Goal: Task Accomplishment & Management: Manage account settings

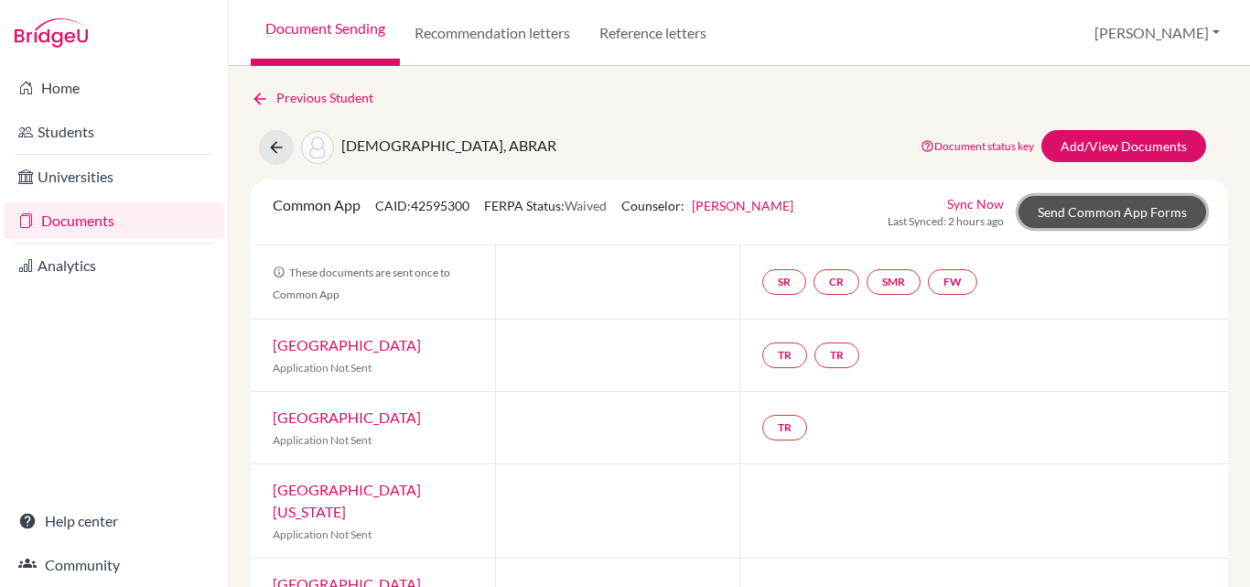
click at [1086, 208] on link "Send Common App Forms" at bounding box center [1113, 212] width 188 height 32
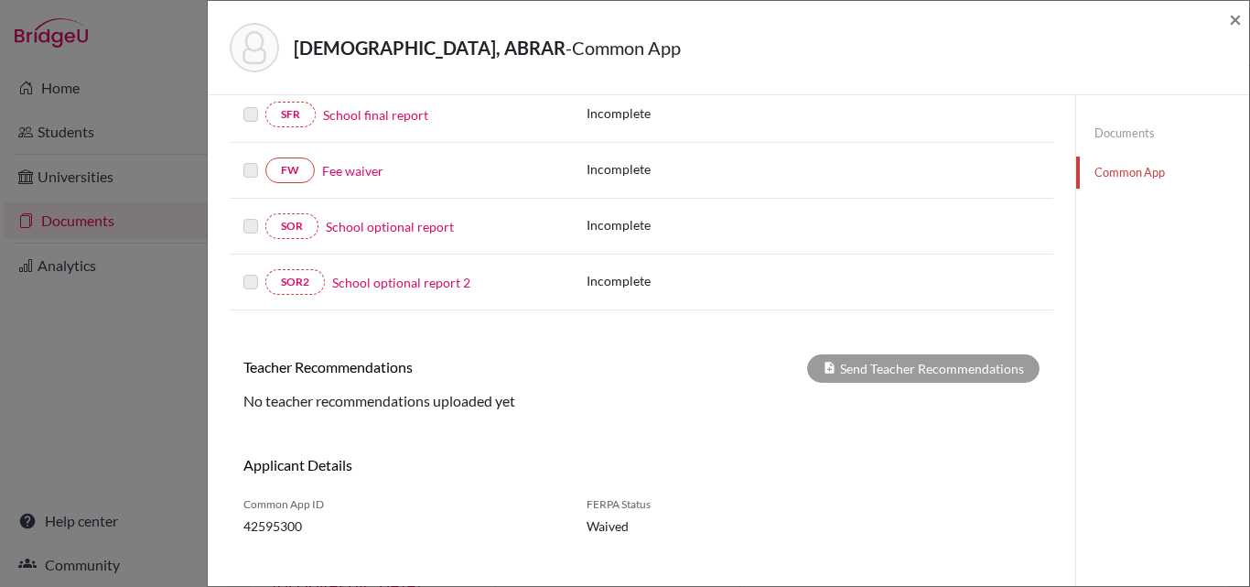
scroll to position [441, 0]
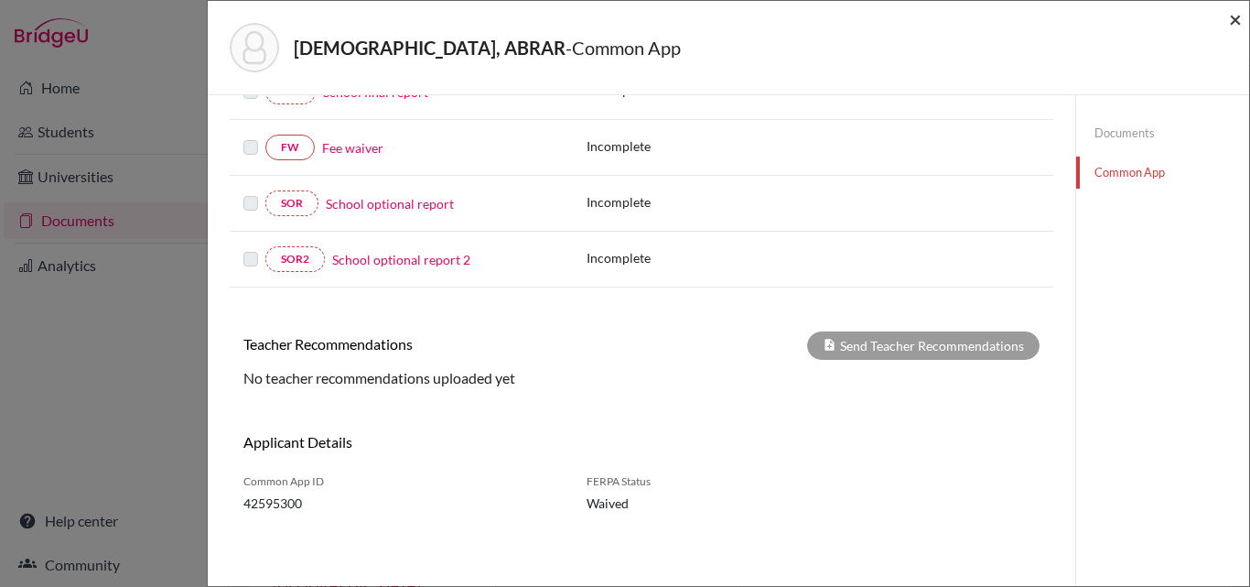
click at [1235, 25] on span "×" at bounding box center [1235, 18] width 13 height 27
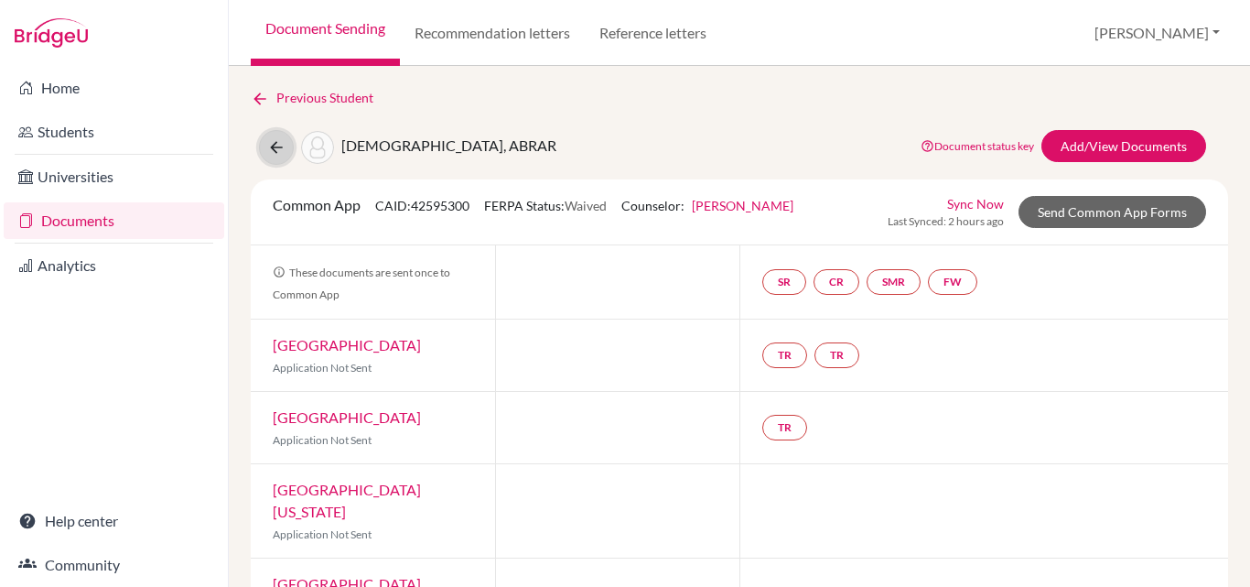
click at [273, 150] on icon at bounding box center [276, 147] width 18 height 18
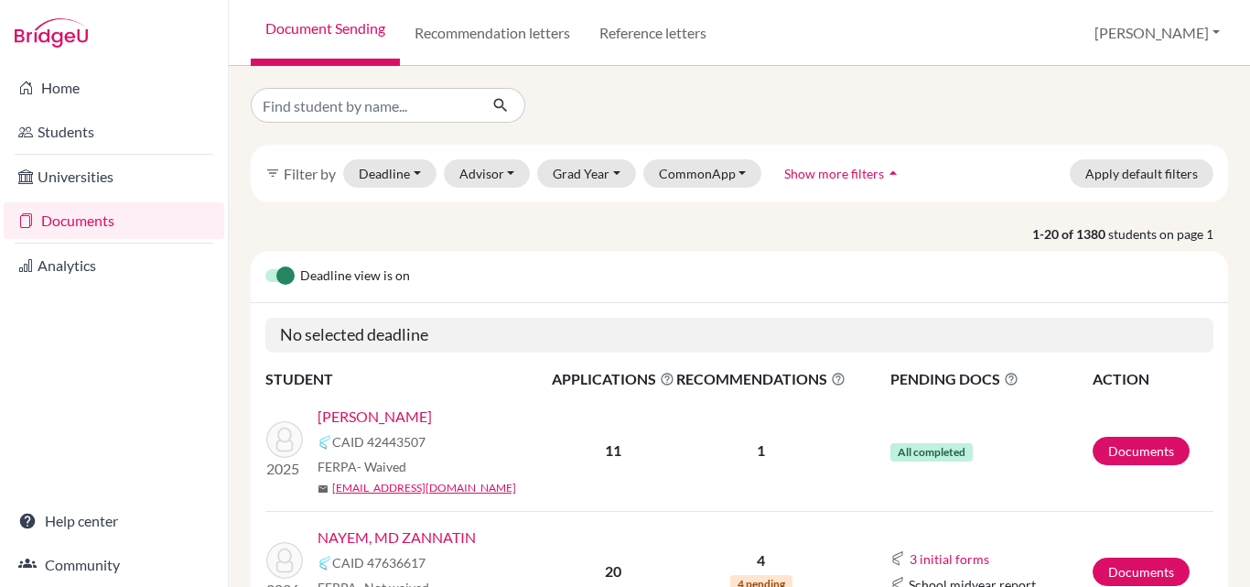
click at [426, 414] on link "RAHMAN, MORSHEDUR" at bounding box center [375, 416] width 114 height 22
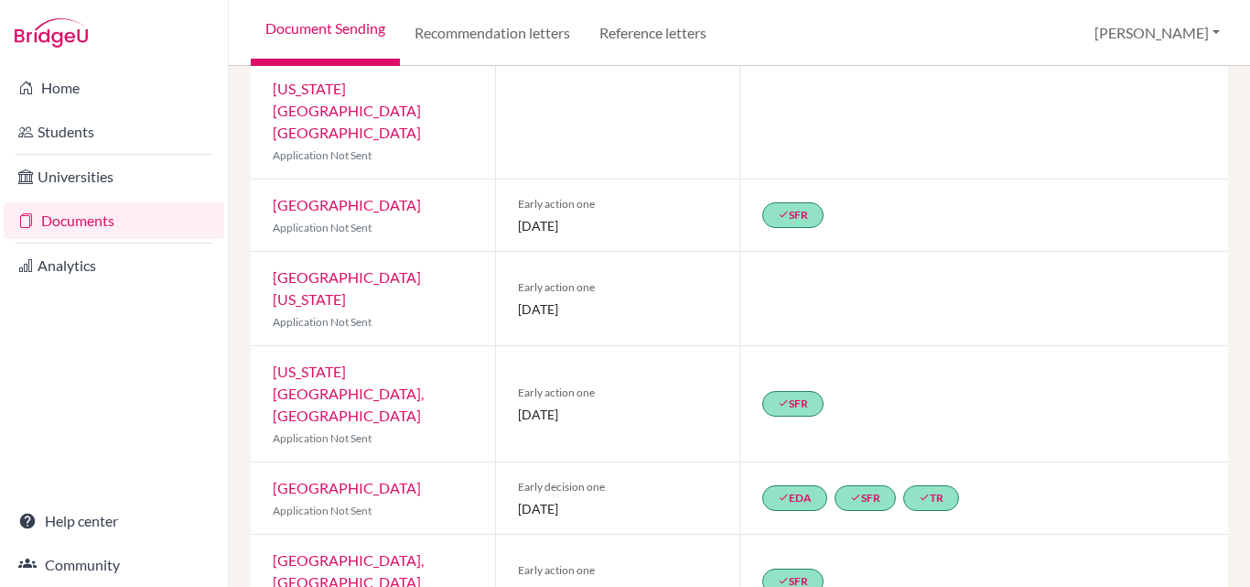
scroll to position [88, 0]
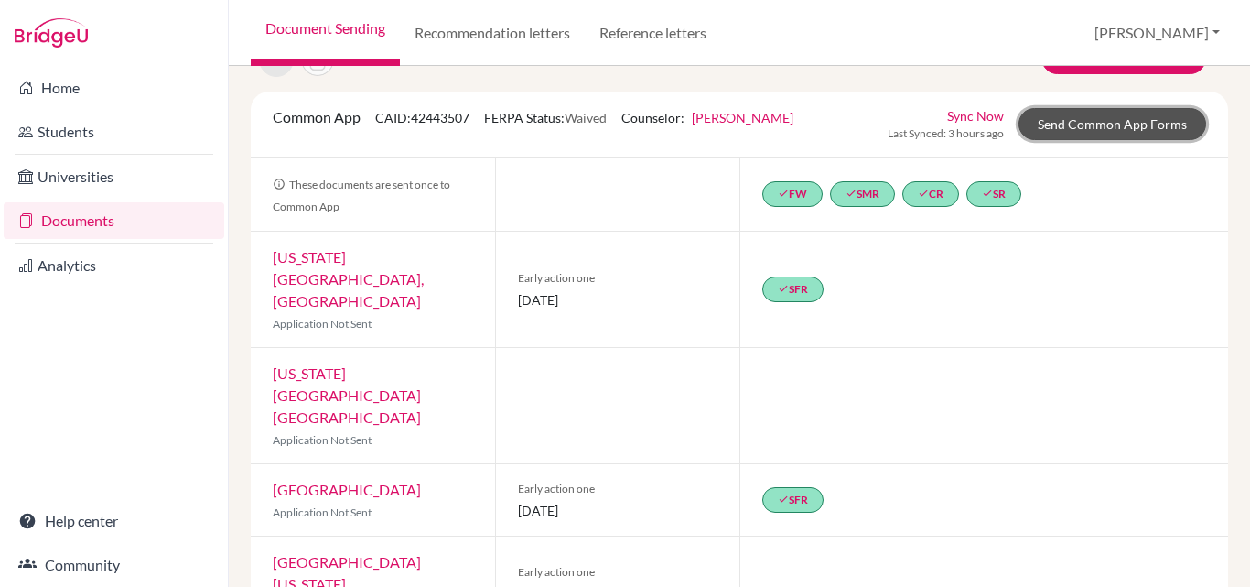
click at [1129, 135] on link "Send Common App Forms" at bounding box center [1113, 124] width 188 height 32
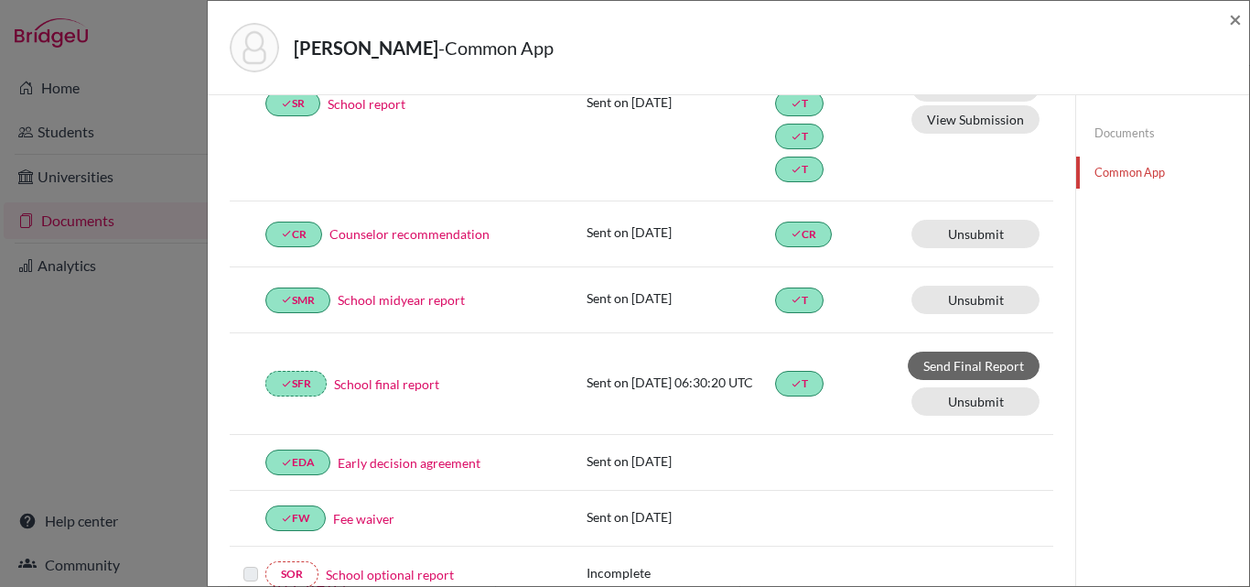
scroll to position [315, 0]
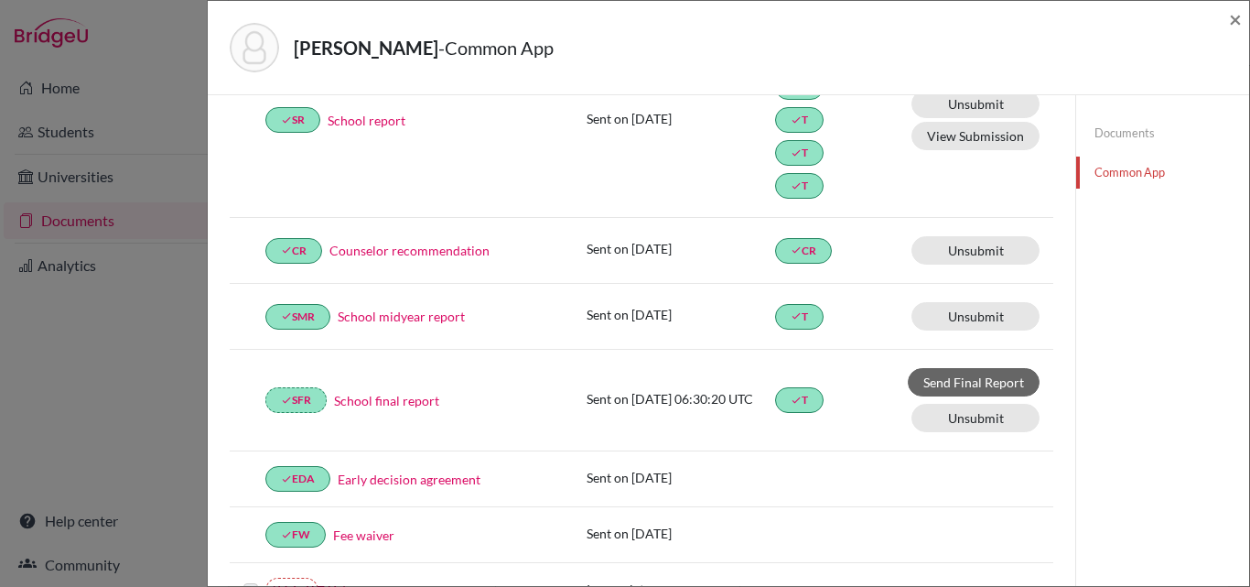
click at [402, 404] on link "School final report" at bounding box center [386, 400] width 105 height 19
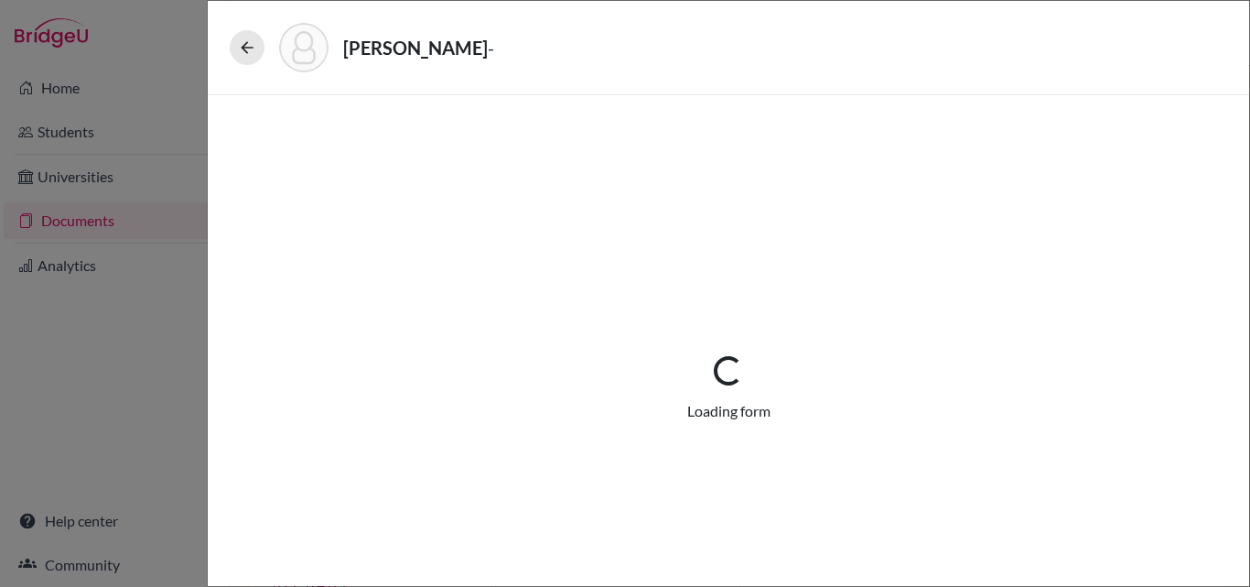
select select "5"
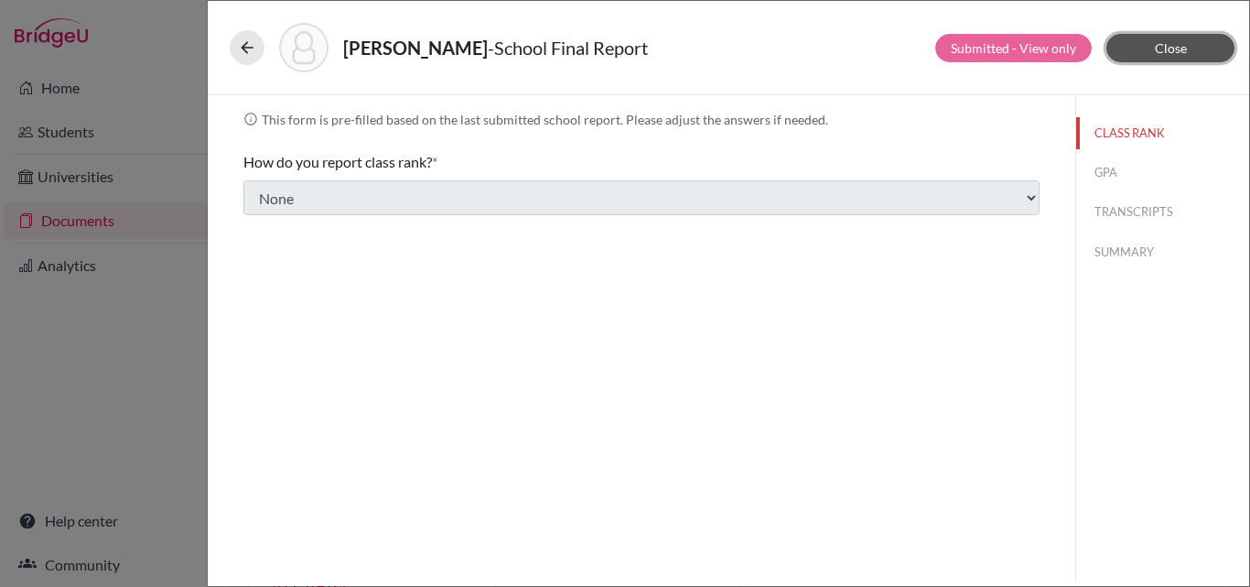
click at [1180, 44] on span "Close" at bounding box center [1171, 48] width 32 height 16
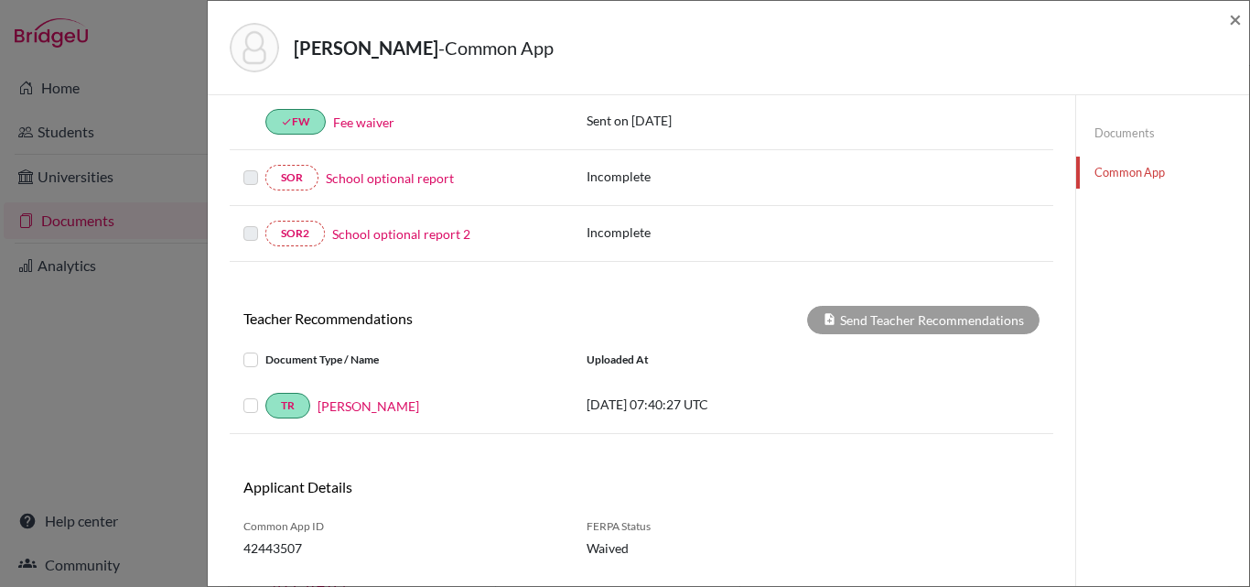
scroll to position [772, 0]
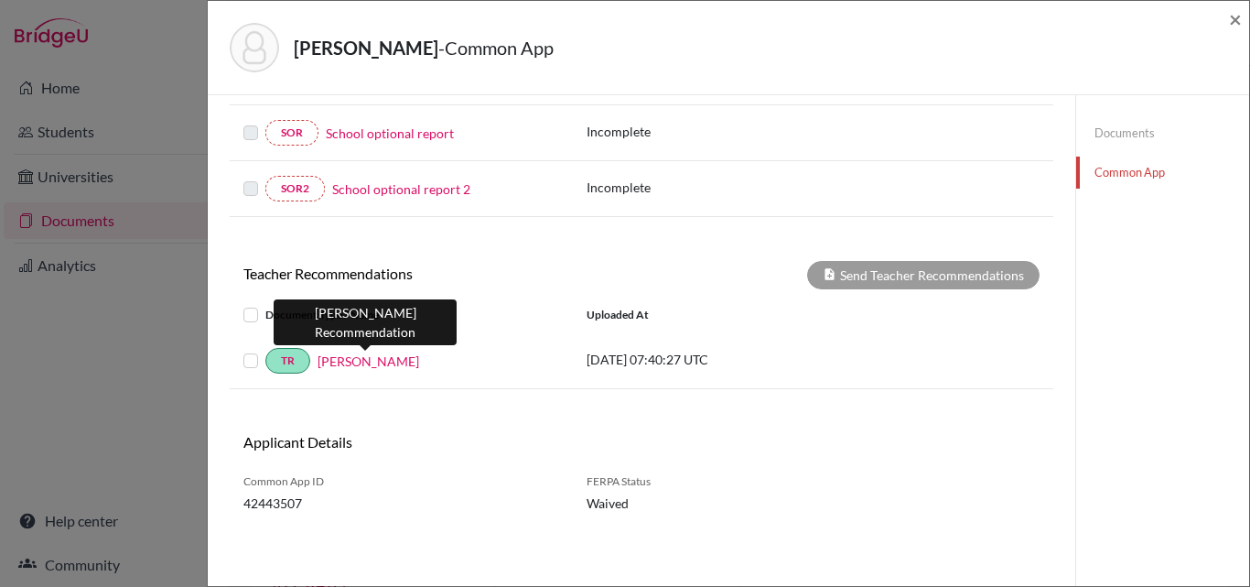
click at [361, 362] on link "Mohammad Latif" at bounding box center [369, 360] width 102 height 19
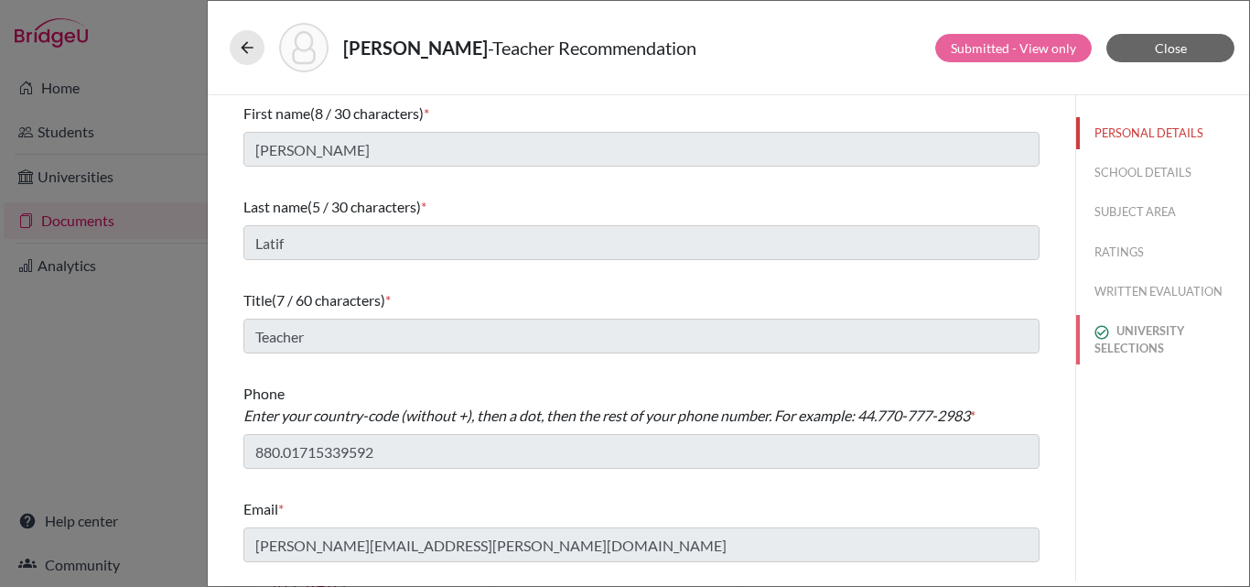
click at [1137, 330] on button "UNIVERSITY SELECTIONS" at bounding box center [1162, 339] width 173 height 49
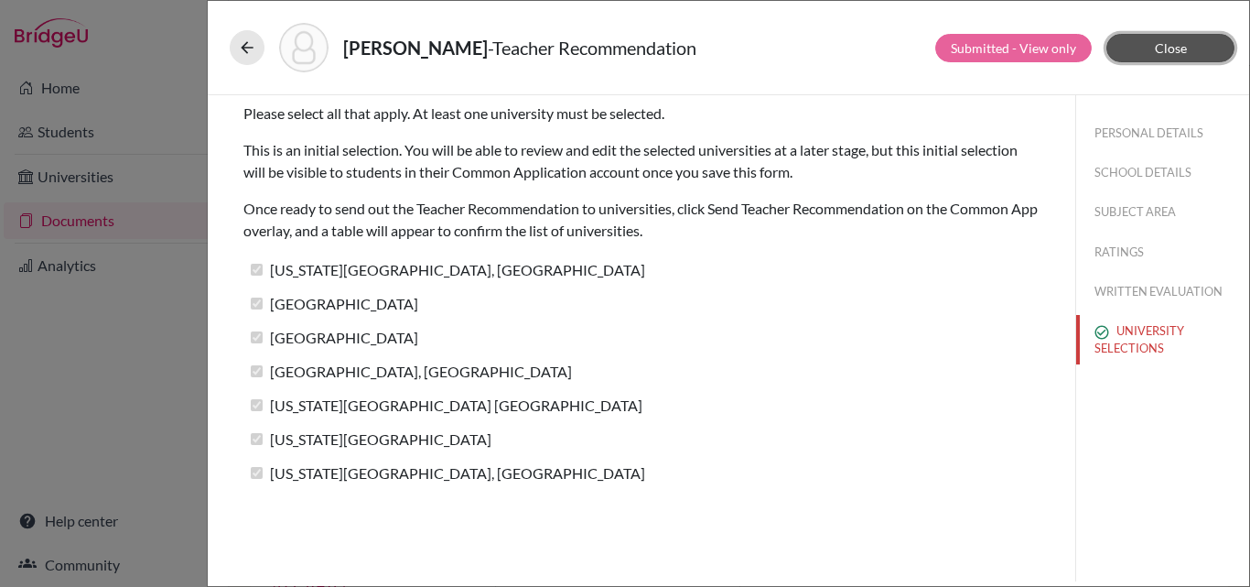
click at [1162, 58] on button "Close" at bounding box center [1170, 48] width 128 height 28
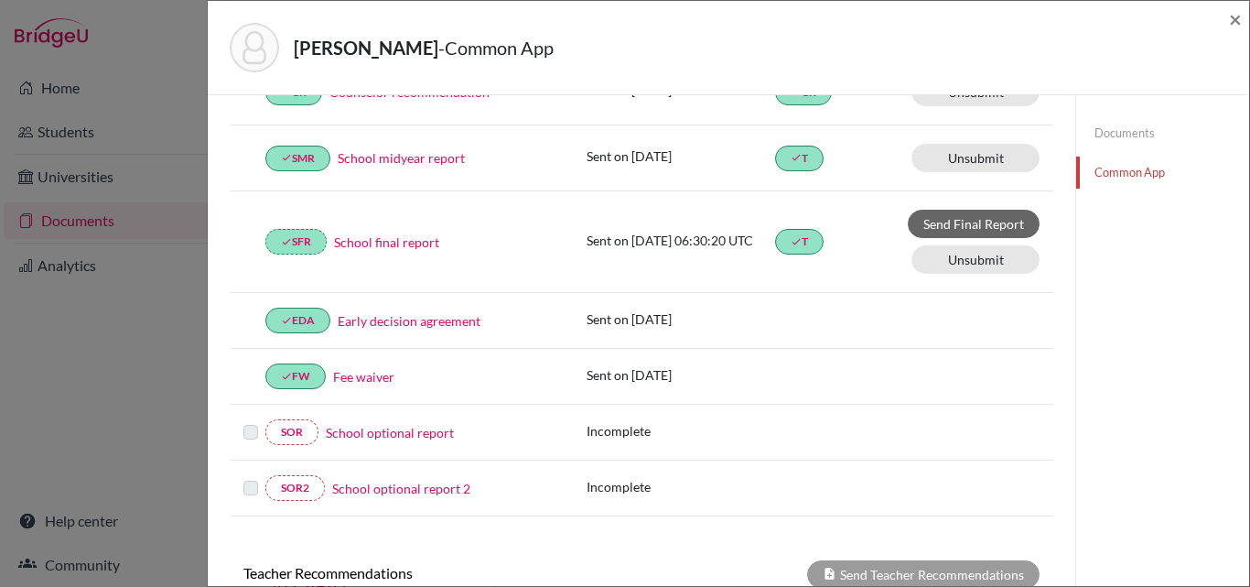
scroll to position [275, 0]
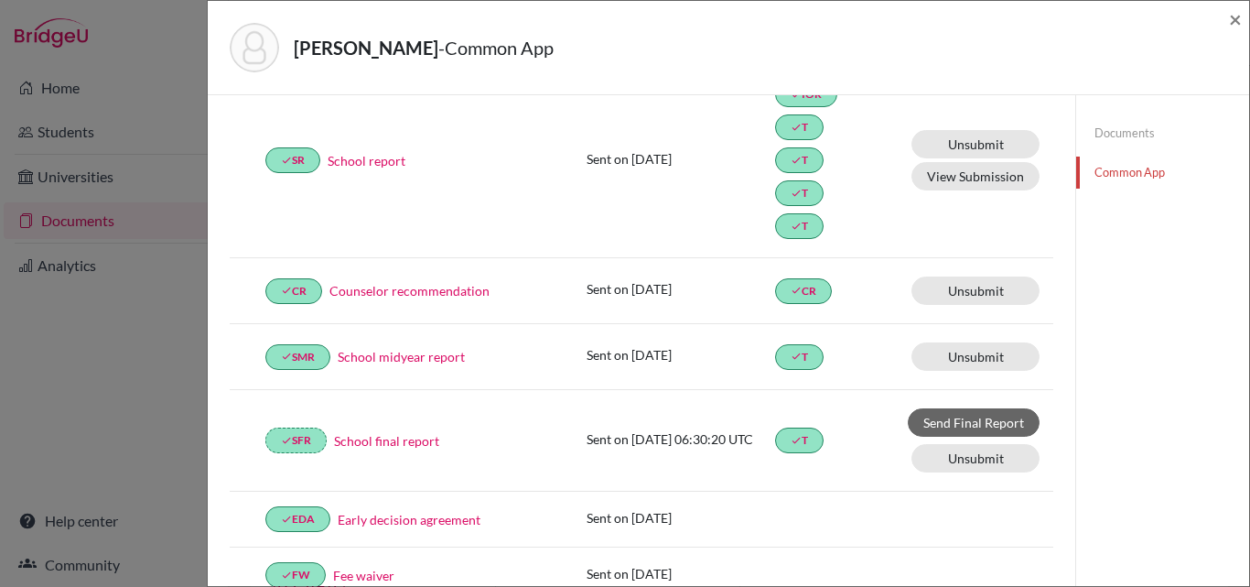
click at [1249, 25] on div "RAHMAN, MORSHEDUR - Common App × × REQUIRED INFORMATION Document Type / Name St…" at bounding box center [728, 293] width 1043 height 587
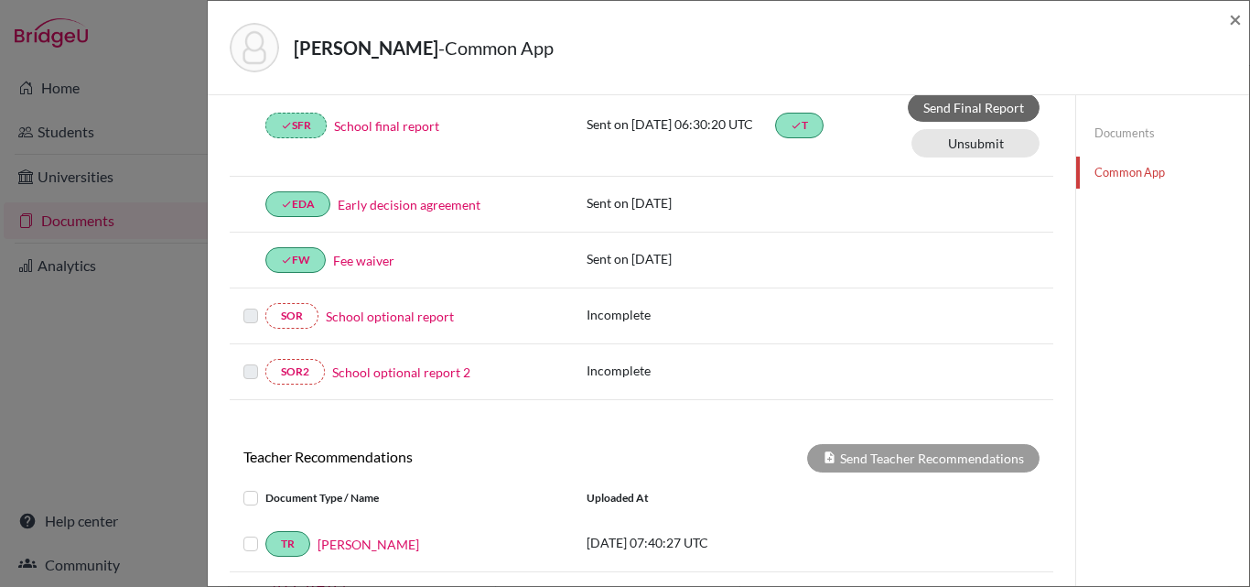
scroll to position [732, 0]
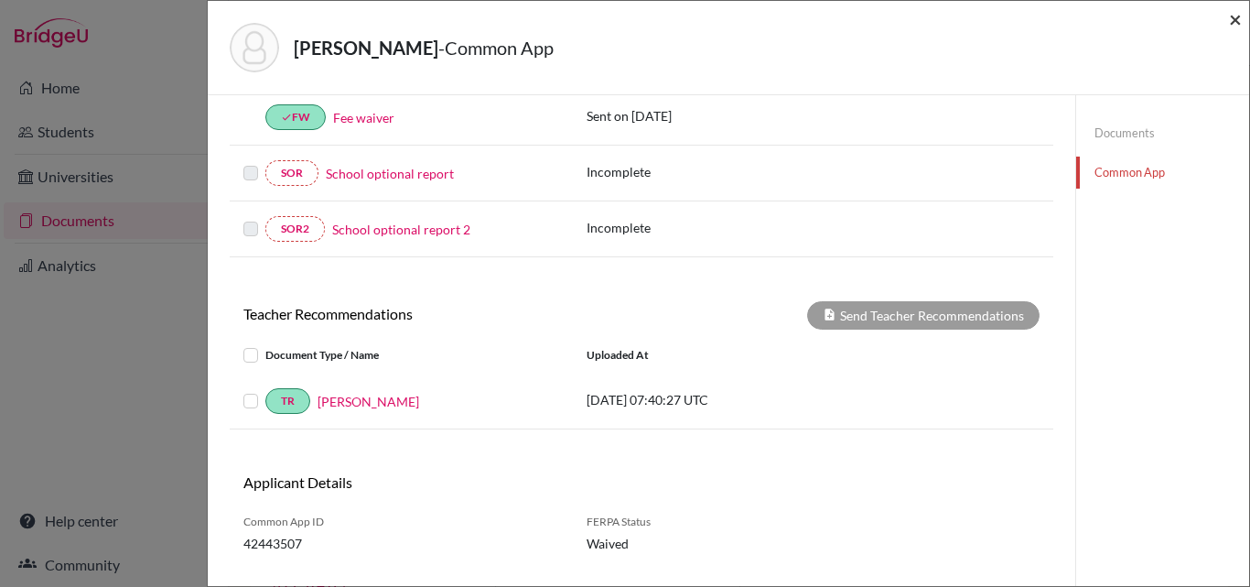
click at [1234, 24] on span "×" at bounding box center [1235, 18] width 13 height 27
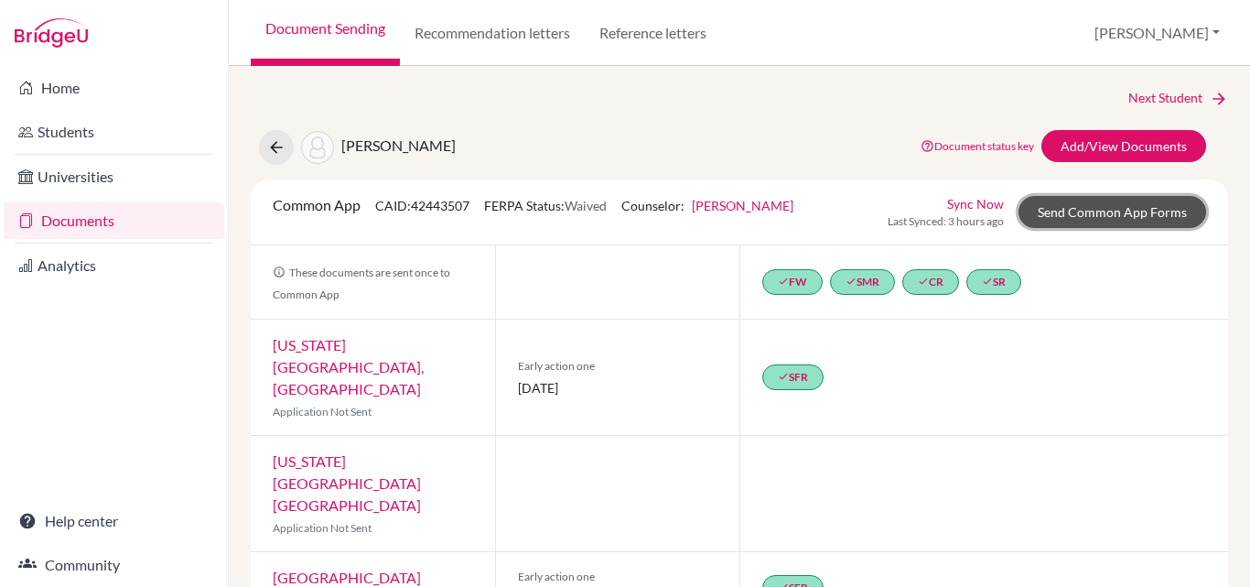
click at [1120, 210] on link "Send Common App Forms" at bounding box center [1113, 212] width 188 height 32
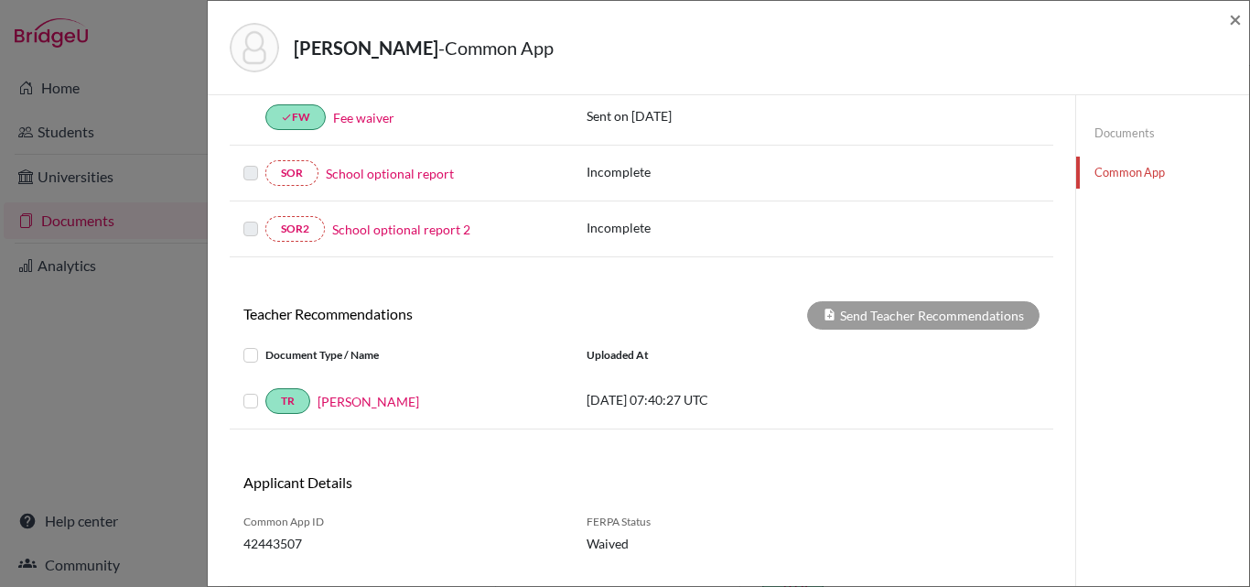
scroll to position [772, 0]
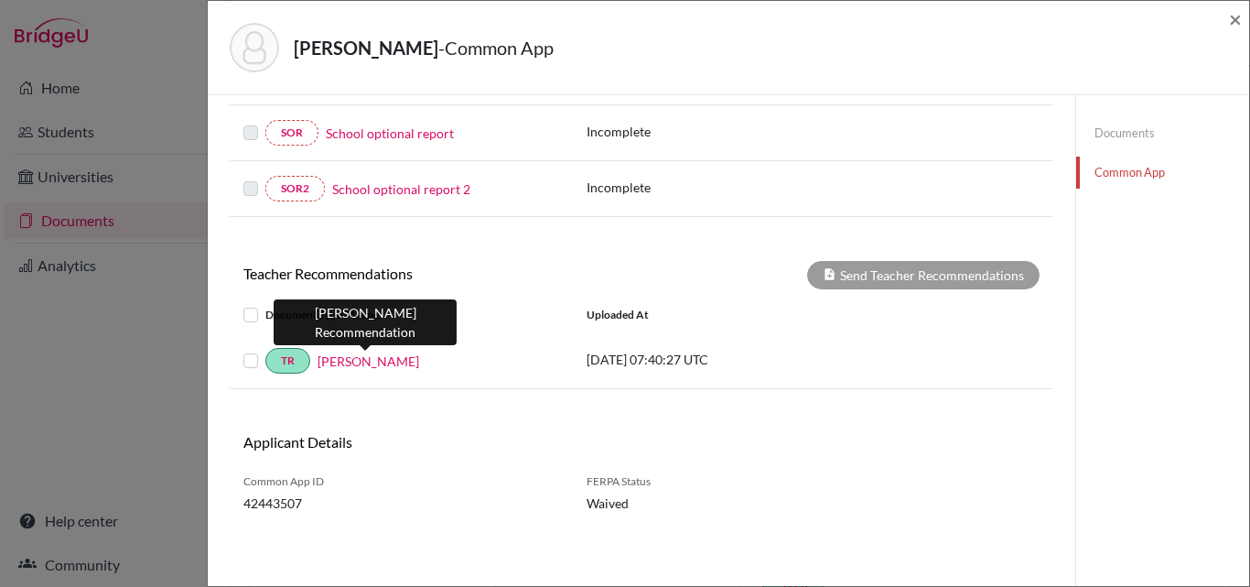
click at [412, 361] on link "Mohammad Latif" at bounding box center [369, 360] width 102 height 19
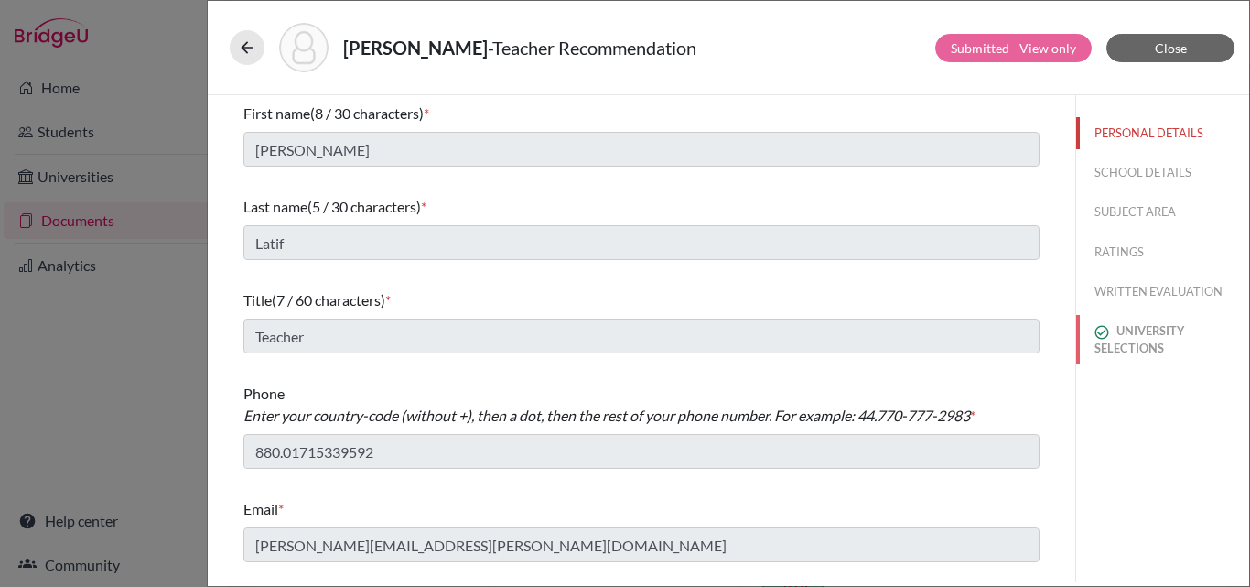
click at [1155, 334] on button "UNIVERSITY SELECTIONS" at bounding box center [1162, 339] width 173 height 49
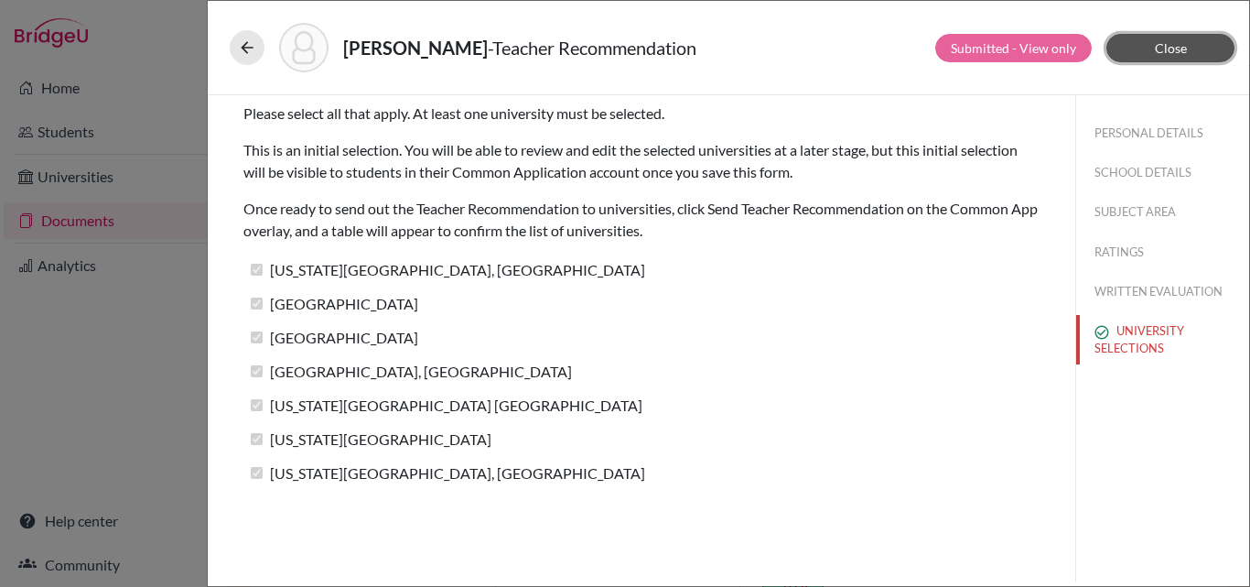
click at [1186, 45] on span "Close" at bounding box center [1171, 48] width 32 height 16
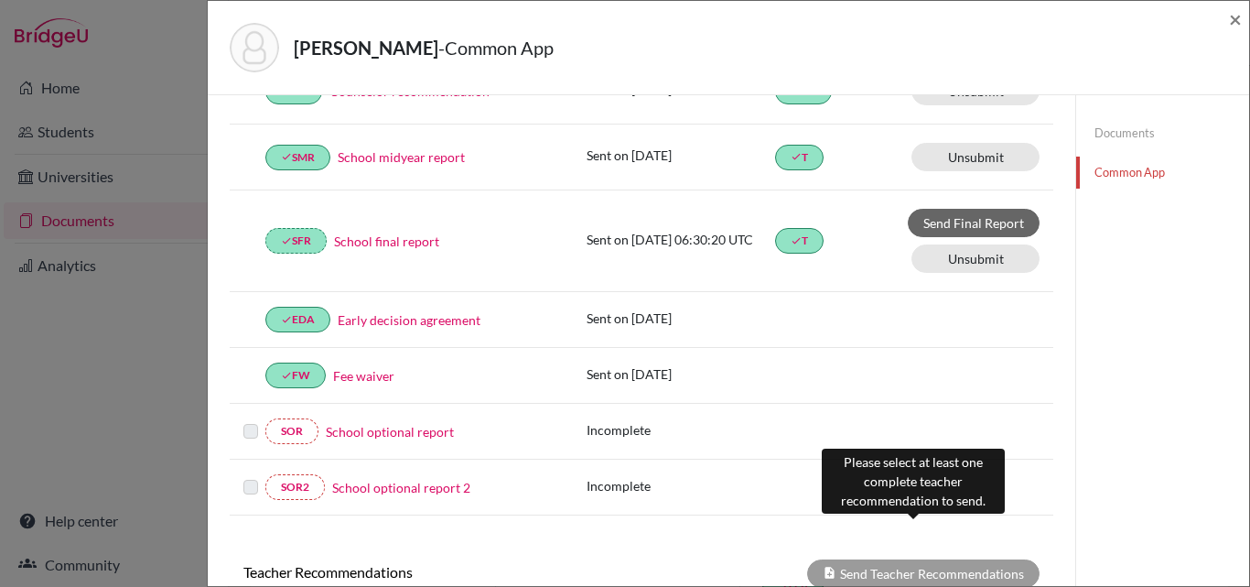
scroll to position [641, 0]
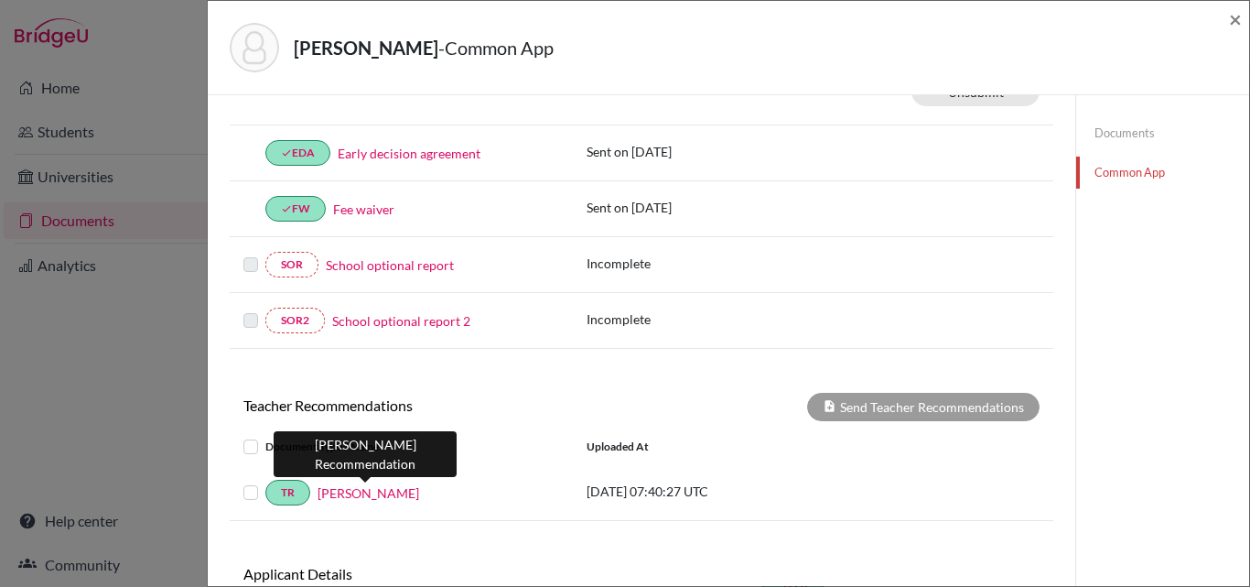
click at [375, 498] on link "Mohammad Latif" at bounding box center [369, 492] width 102 height 19
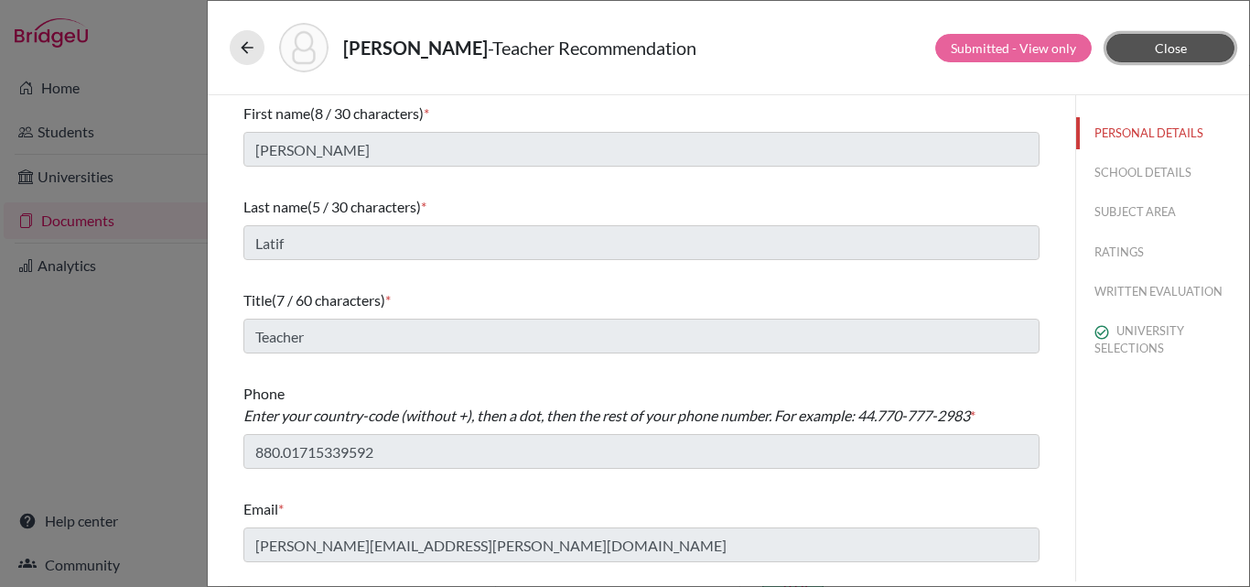
click at [1178, 47] on span "Close" at bounding box center [1171, 48] width 32 height 16
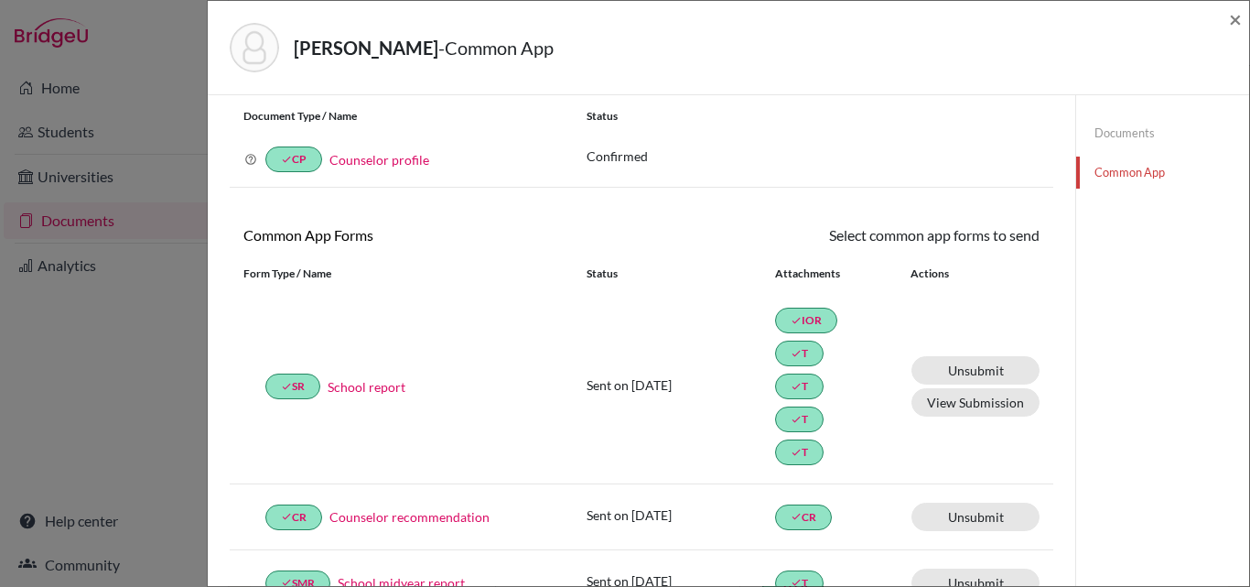
scroll to position [92, 0]
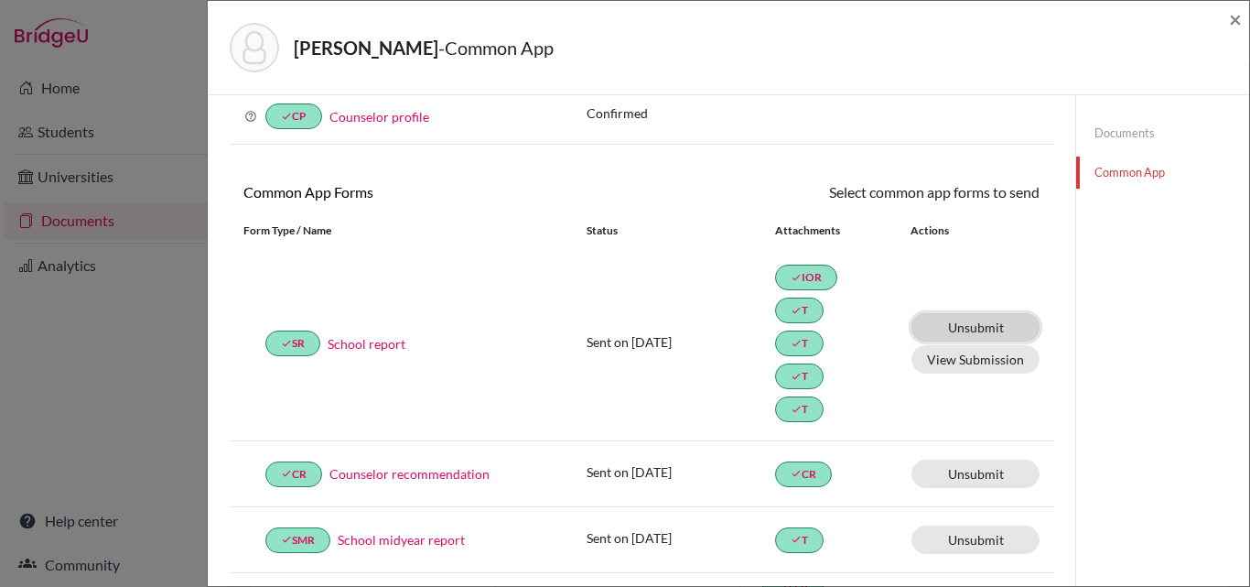
click at [976, 328] on link "Unsubmit This document will be un-submitted from all Common App universities it…" at bounding box center [975, 327] width 128 height 28
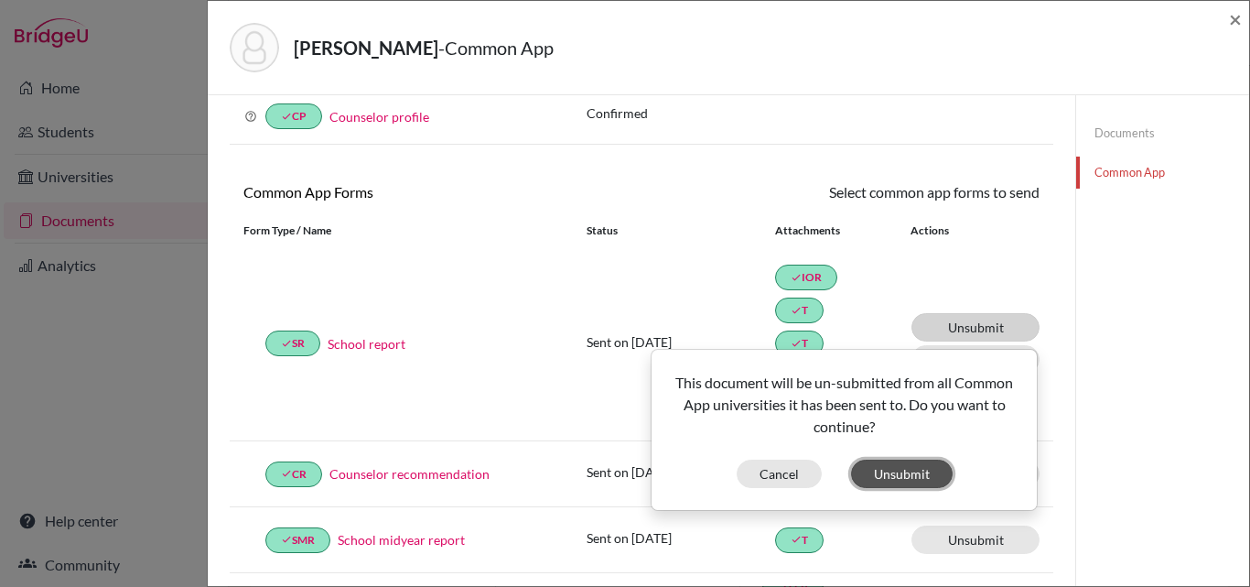
click at [908, 474] on button "Unsubmit" at bounding box center [902, 473] width 102 height 28
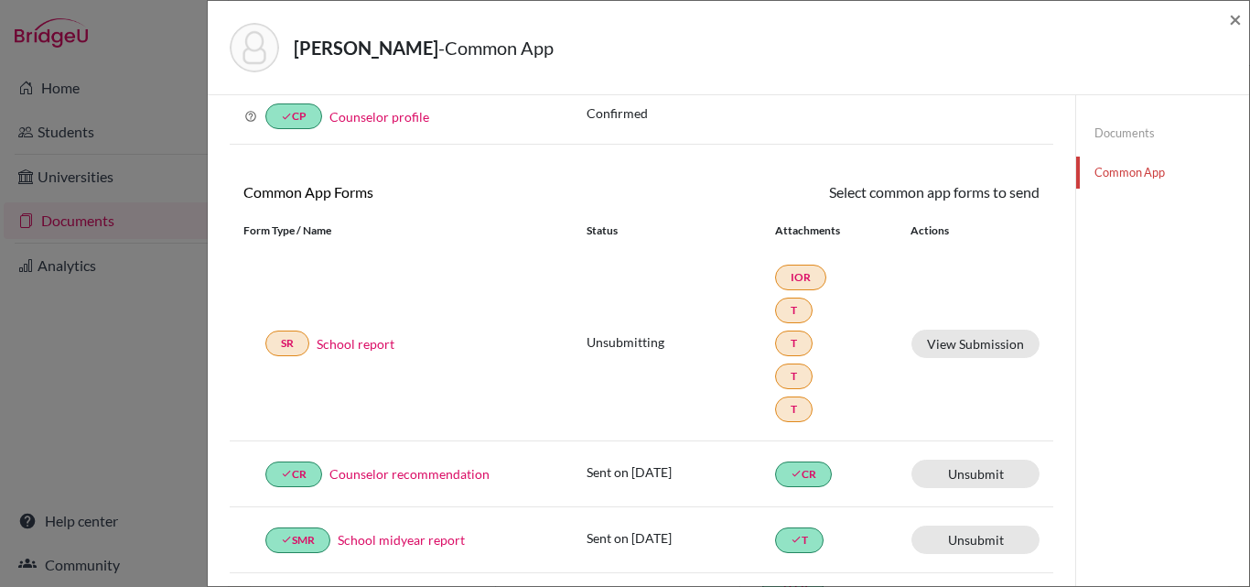
click at [539, 403] on div "SR School report Unsubmitting IOR T T T T View Submission" at bounding box center [642, 343] width 824 height 195
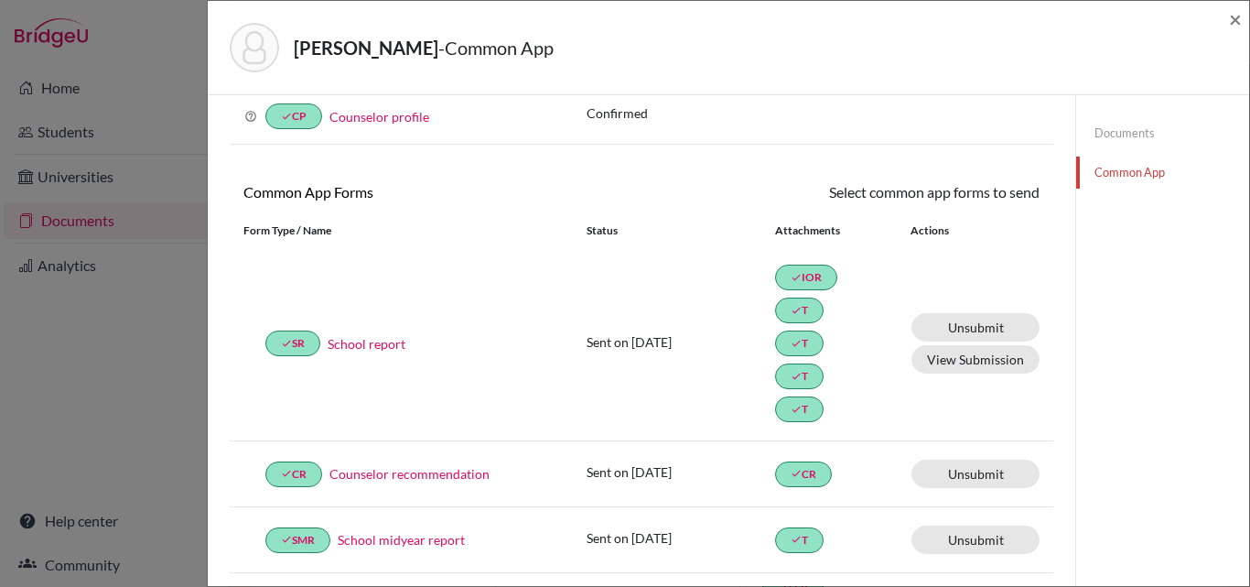
click at [652, 385] on div "Sent on 2025-10-14 done IOR done T done T done T done T Unsubmit This document …" at bounding box center [813, 343] width 453 height 165
click at [1235, 18] on span "×" at bounding box center [1235, 18] width 13 height 27
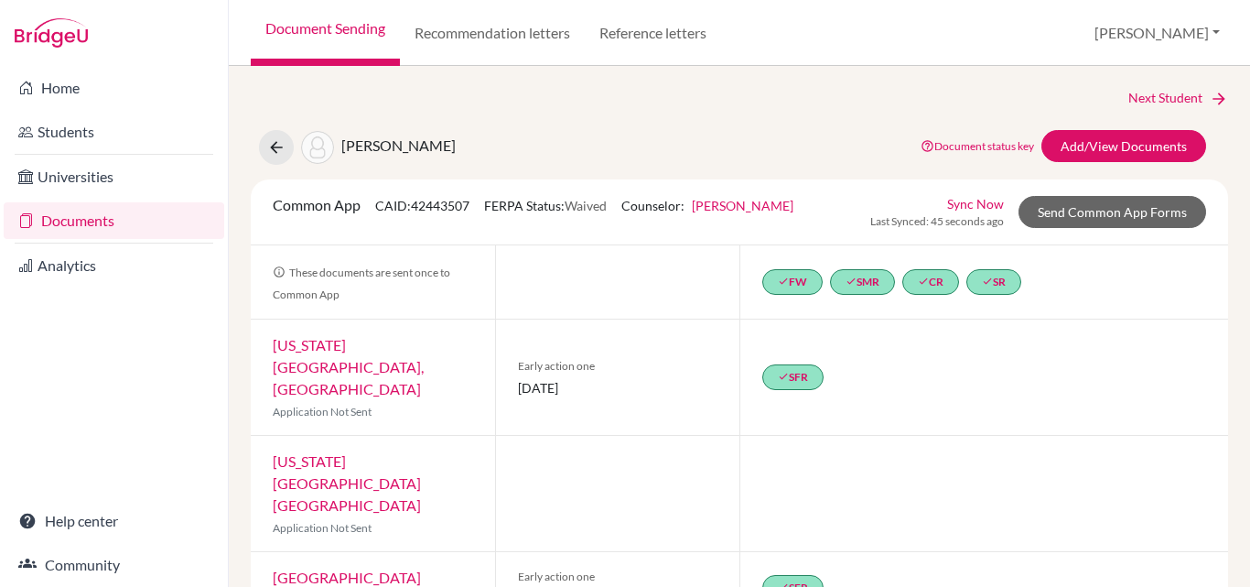
drag, startPoint x: 512, startPoint y: 378, endPoint x: 622, endPoint y: 390, distance: 111.4
click at [622, 390] on div "Early action one 01 November 2025" at bounding box center [617, 376] width 244 height 115
click at [376, 361] on div "Ohio State University, Columbus Application Not Sent" at bounding box center [373, 376] width 244 height 115
click at [274, 139] on icon at bounding box center [276, 147] width 18 height 18
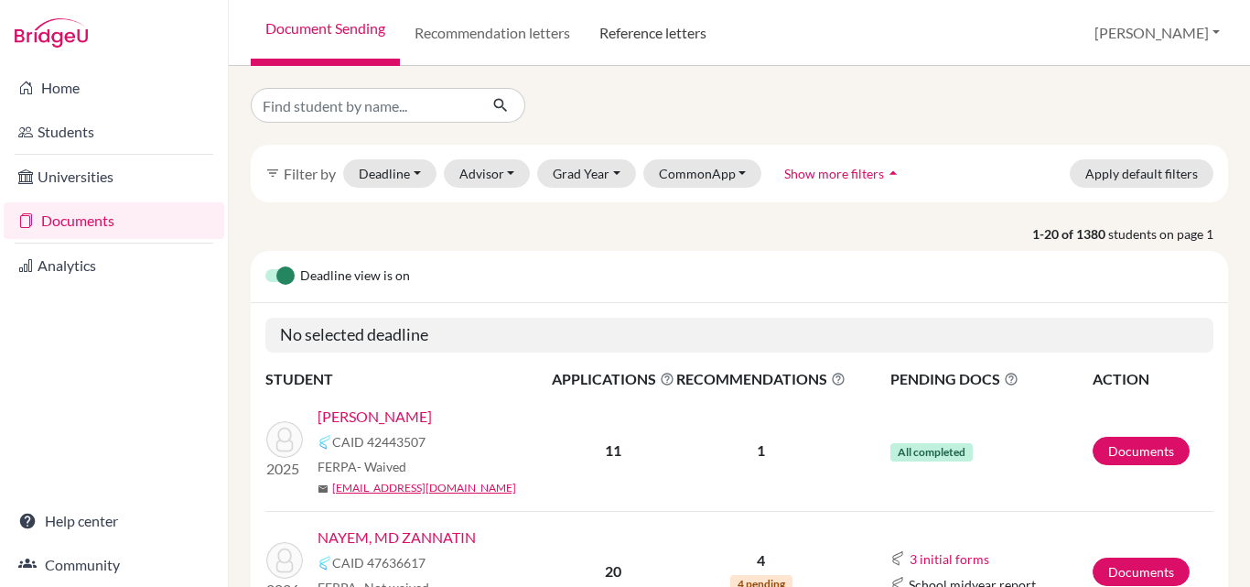
click at [647, 27] on link "Reference letters" at bounding box center [653, 33] width 136 height 66
click at [669, 31] on link "Reference letters" at bounding box center [653, 33] width 136 height 66
click at [490, 26] on link "Recommendation letters" at bounding box center [492, 33] width 185 height 66
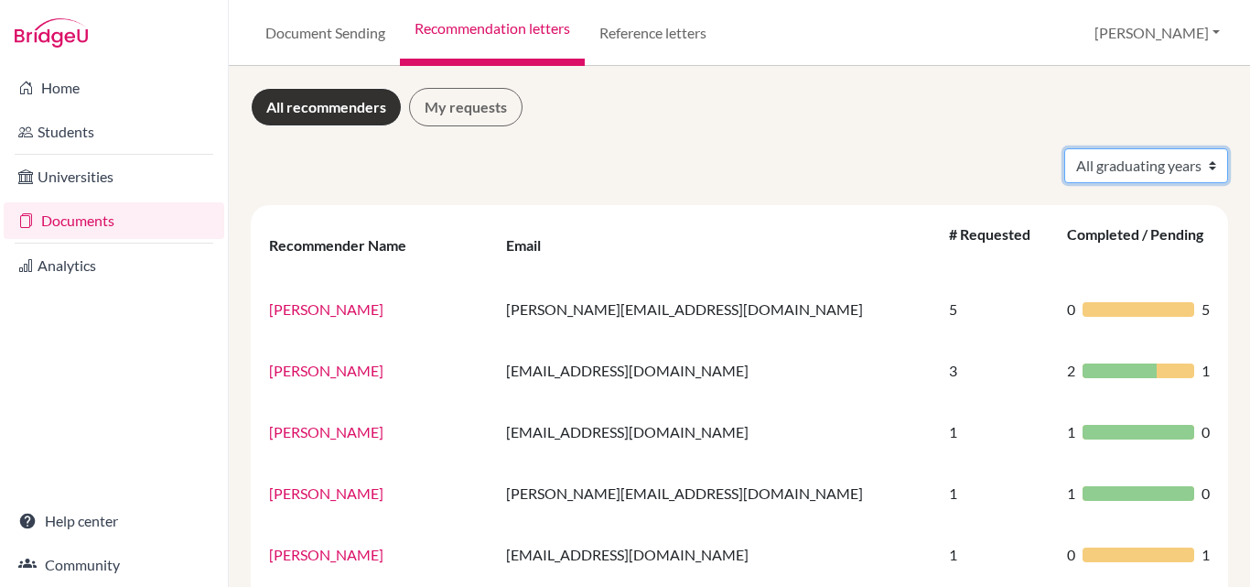
click at [1150, 167] on select "All graduating years 2023 2024 2025 2026" at bounding box center [1146, 165] width 164 height 35
select select "2025"
click at [1064, 148] on select "All graduating years 2023 2024 2025 2026" at bounding box center [1146, 165] width 164 height 35
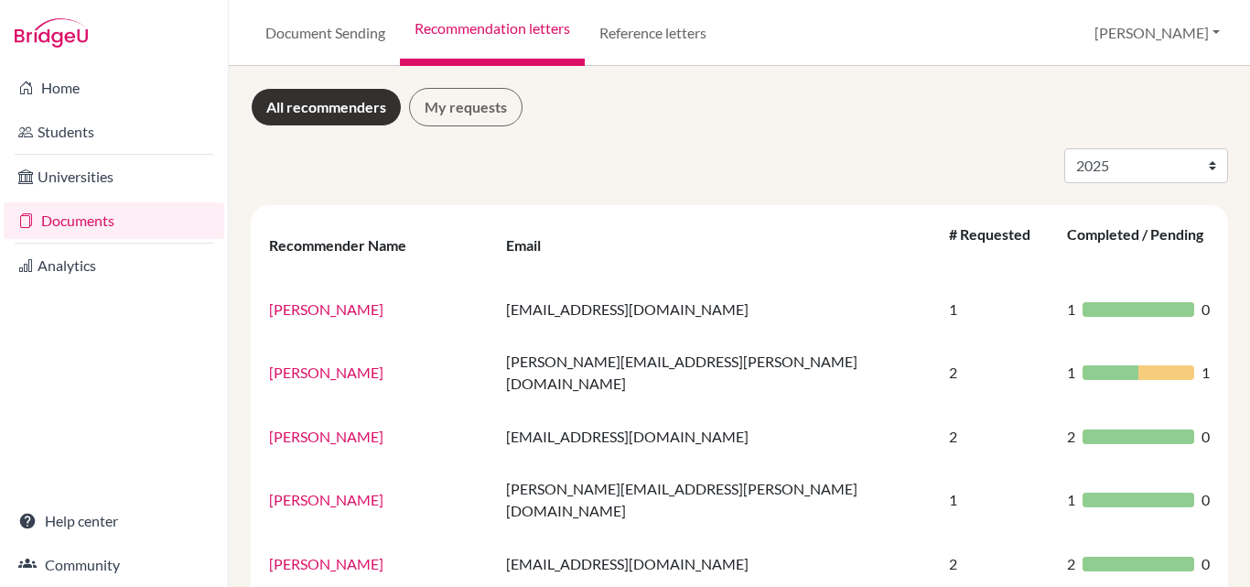
select select "2025"
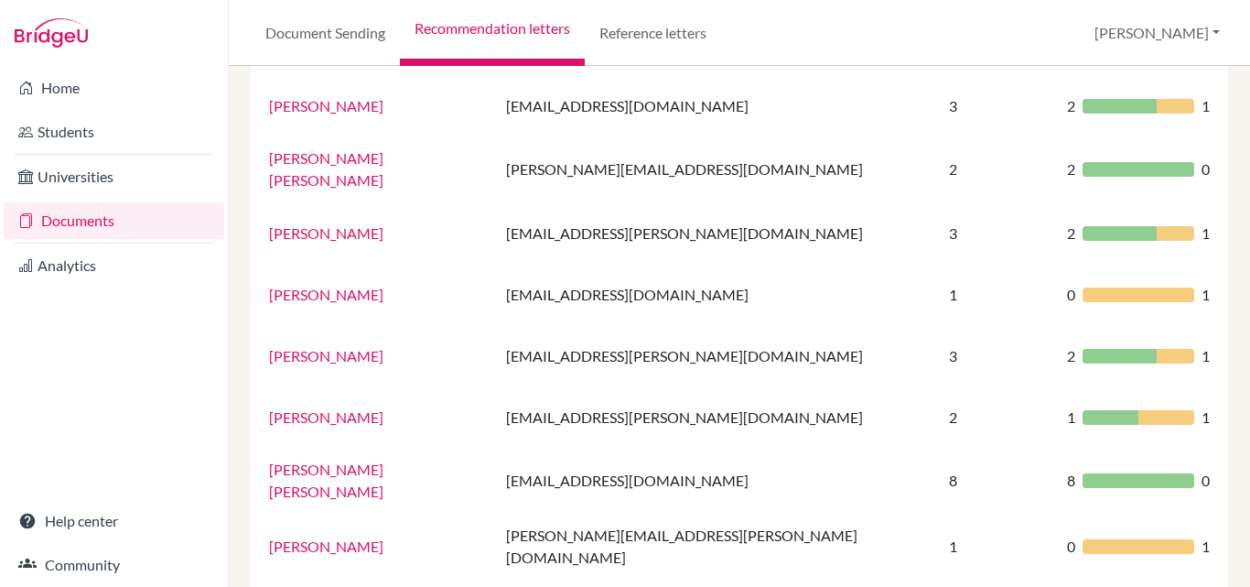
scroll to position [763, 0]
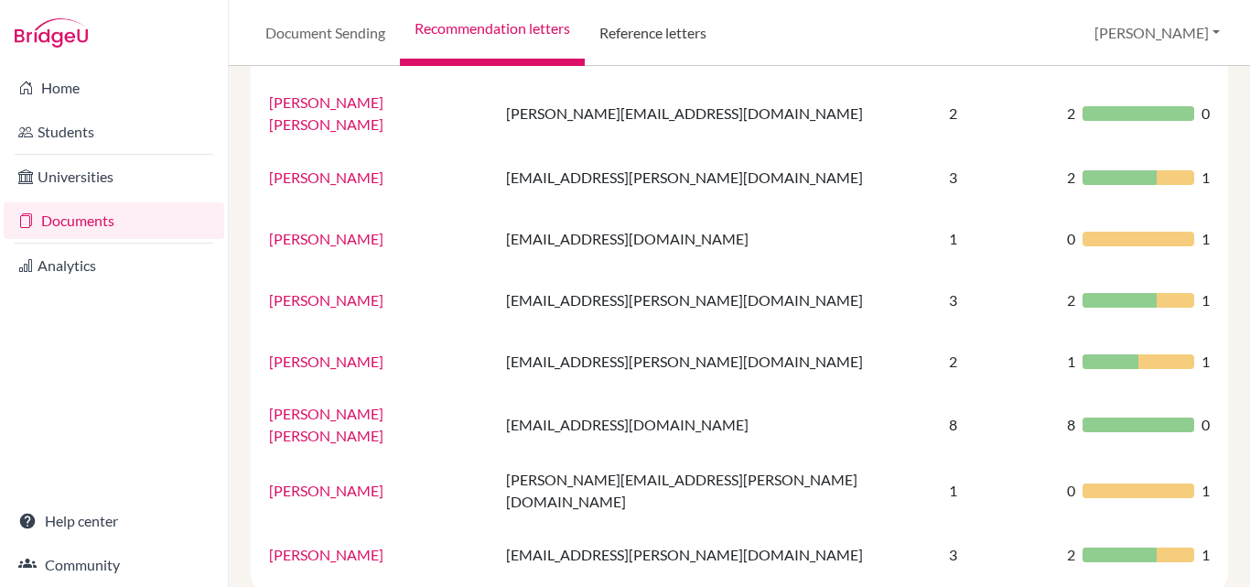
click at [690, 36] on link "Reference letters" at bounding box center [653, 33] width 136 height 66
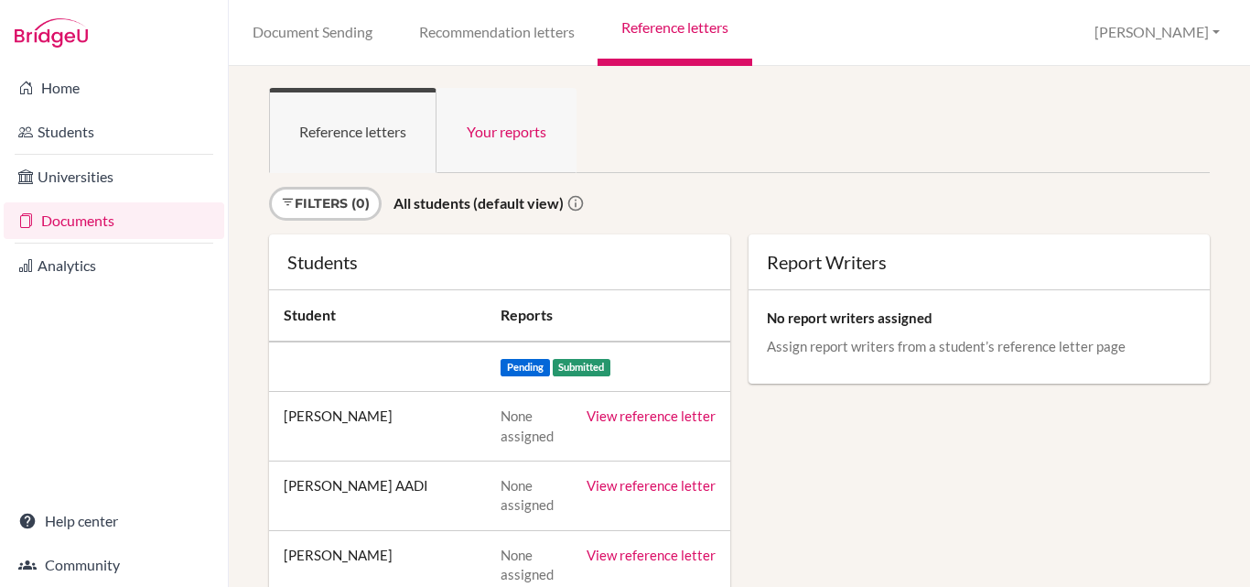
click at [523, 140] on link "Your reports" at bounding box center [507, 130] width 140 height 85
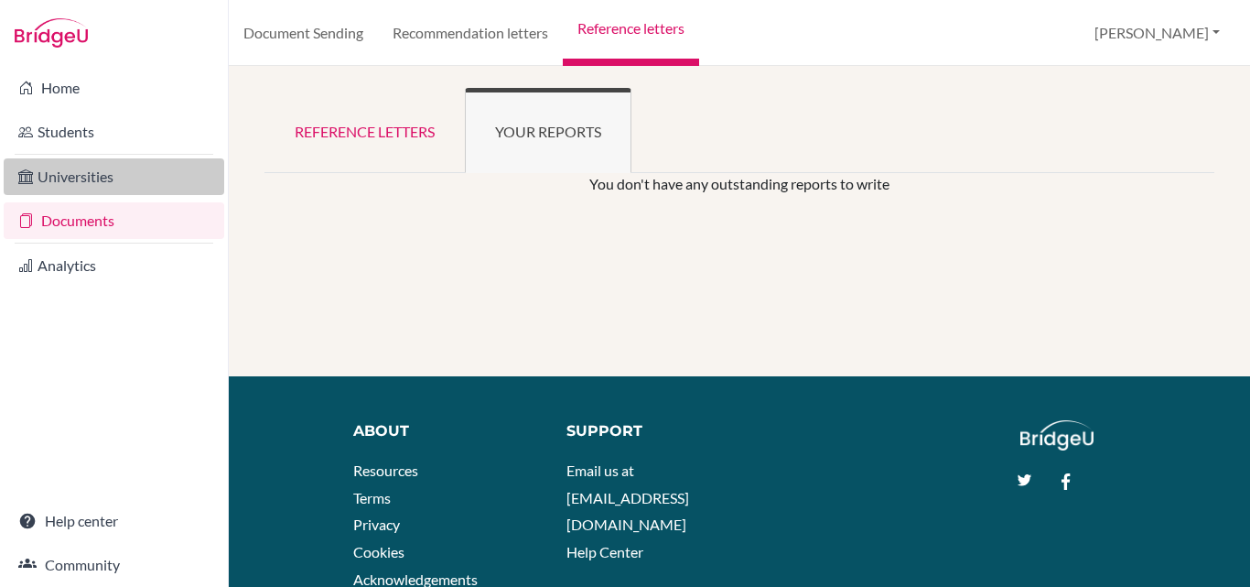
click at [92, 179] on link "Universities" at bounding box center [114, 176] width 221 height 37
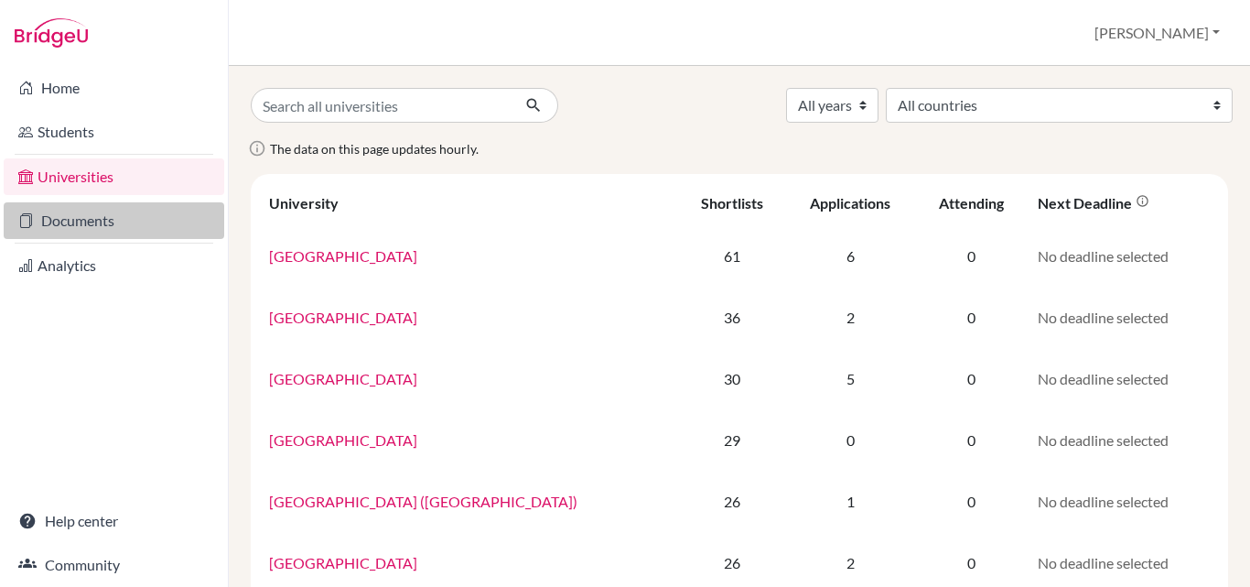
click at [65, 218] on link "Documents" at bounding box center [114, 220] width 221 height 37
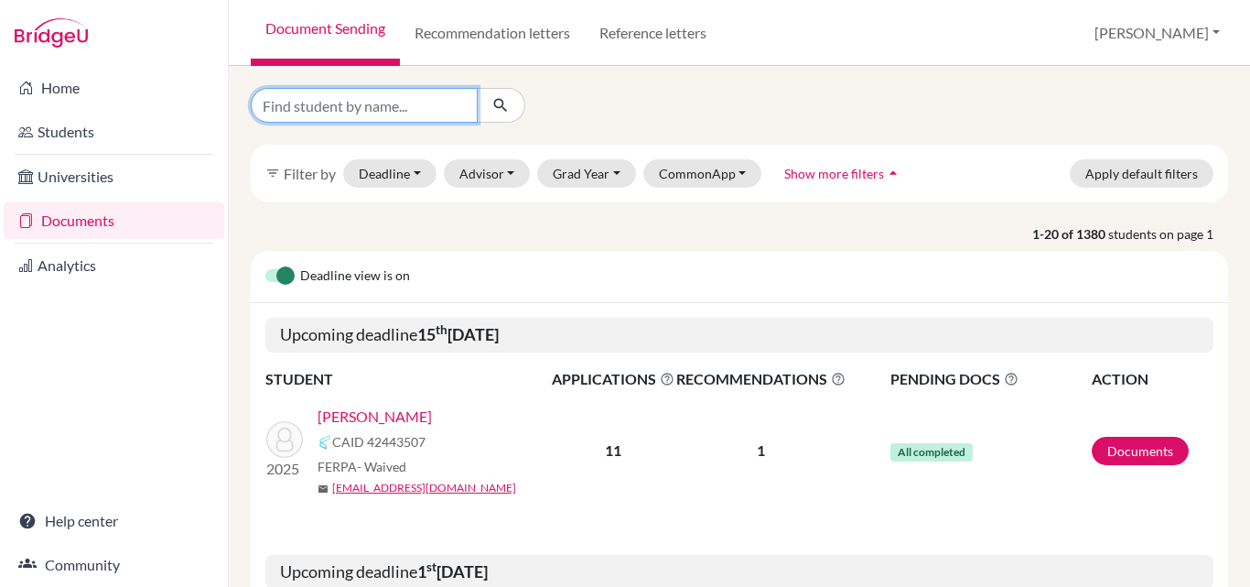
click at [377, 110] on input "Find student by name..." at bounding box center [364, 105] width 227 height 35
type input "[PERSON_NAME]"
click button "submit" at bounding box center [501, 105] width 49 height 35
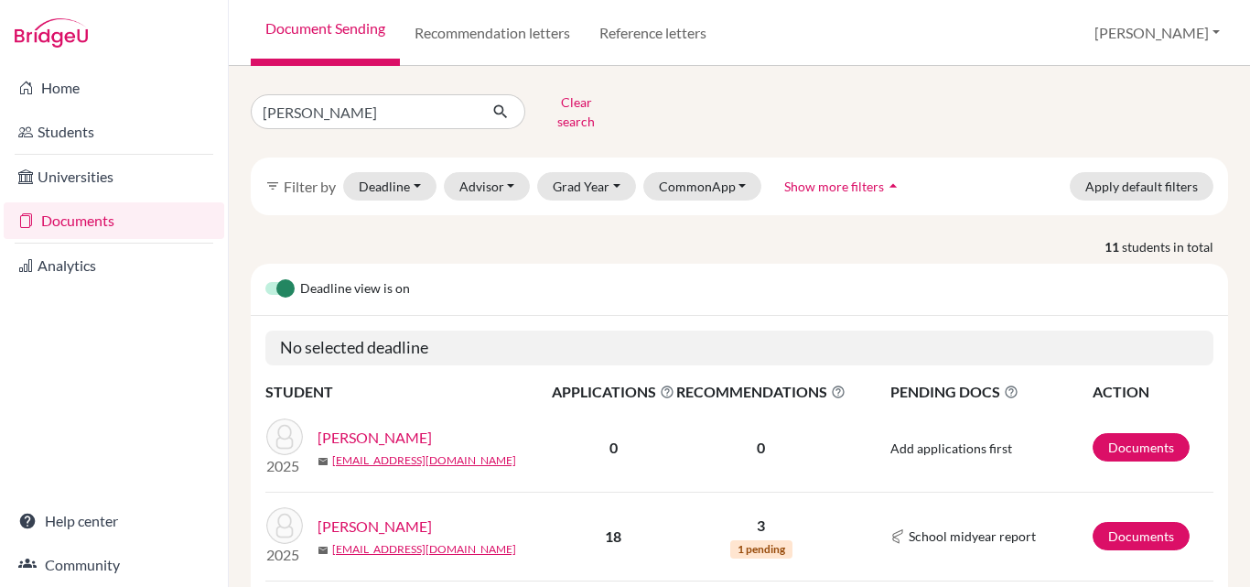
scroll to position [183, 0]
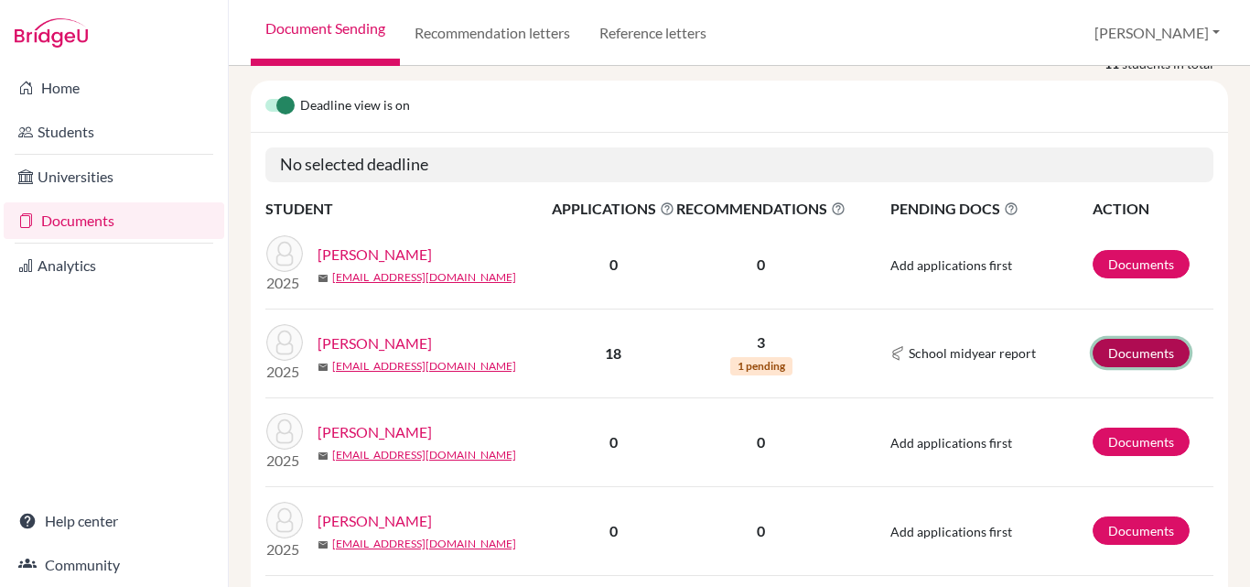
click at [1147, 339] on link "Documents" at bounding box center [1141, 353] width 97 height 28
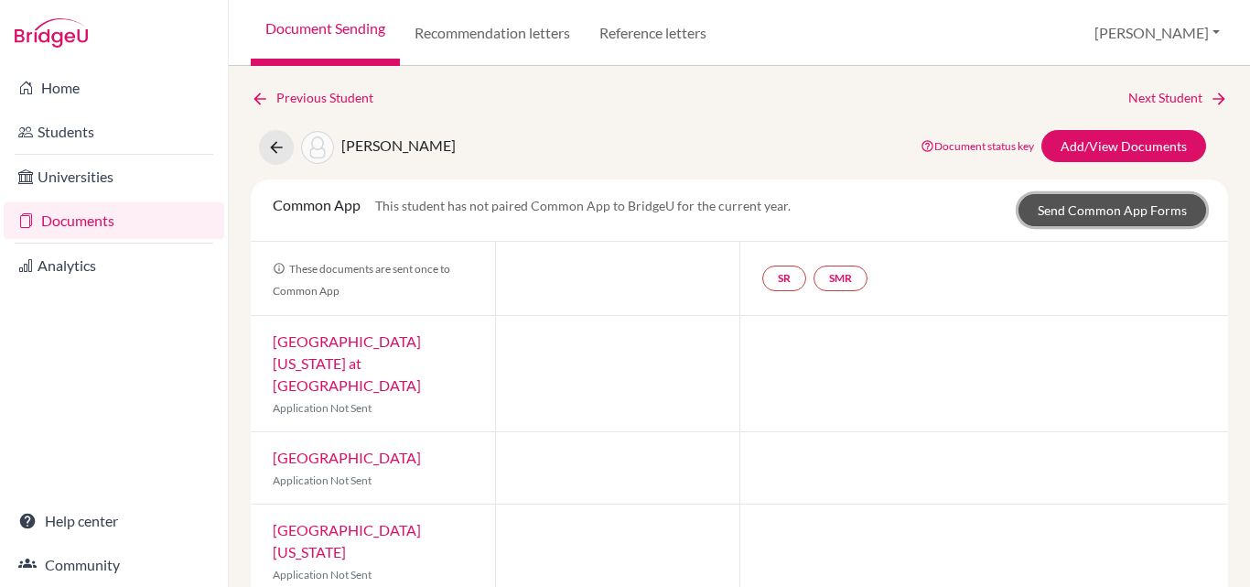
click at [1089, 210] on link "Send Common App Forms" at bounding box center [1113, 210] width 188 height 32
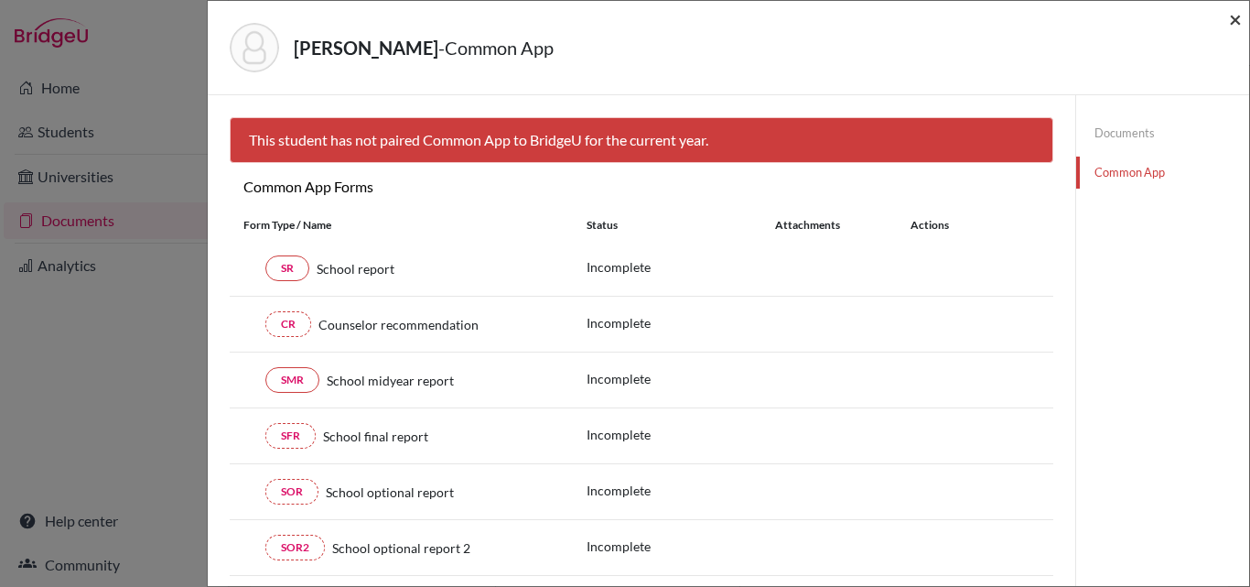
drag, startPoint x: 1232, startPoint y: 18, endPoint x: 1248, endPoint y: 81, distance: 65.3
click at [1248, 81] on div "AHMED, AYMAN - Common App ×" at bounding box center [728, 48] width 1041 height 94
click at [1235, 16] on span "×" at bounding box center [1235, 18] width 13 height 27
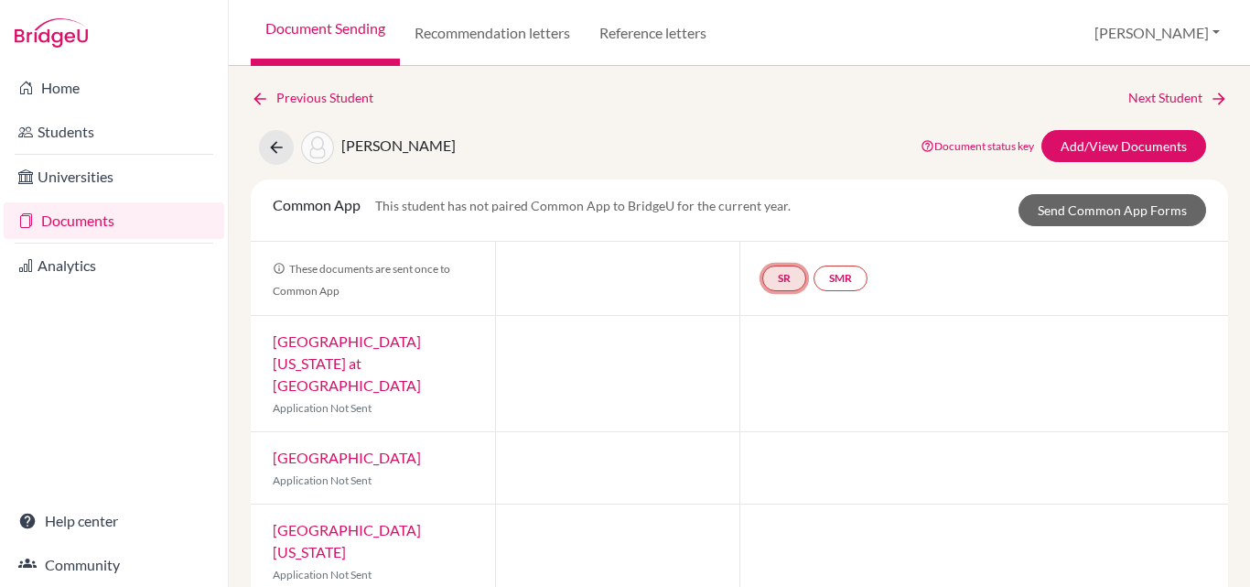
click at [774, 279] on link "SR" at bounding box center [784, 278] width 44 height 26
click at [791, 193] on h3 "School report" at bounding box center [783, 189] width 107 height 33
click at [285, 140] on icon at bounding box center [276, 147] width 18 height 18
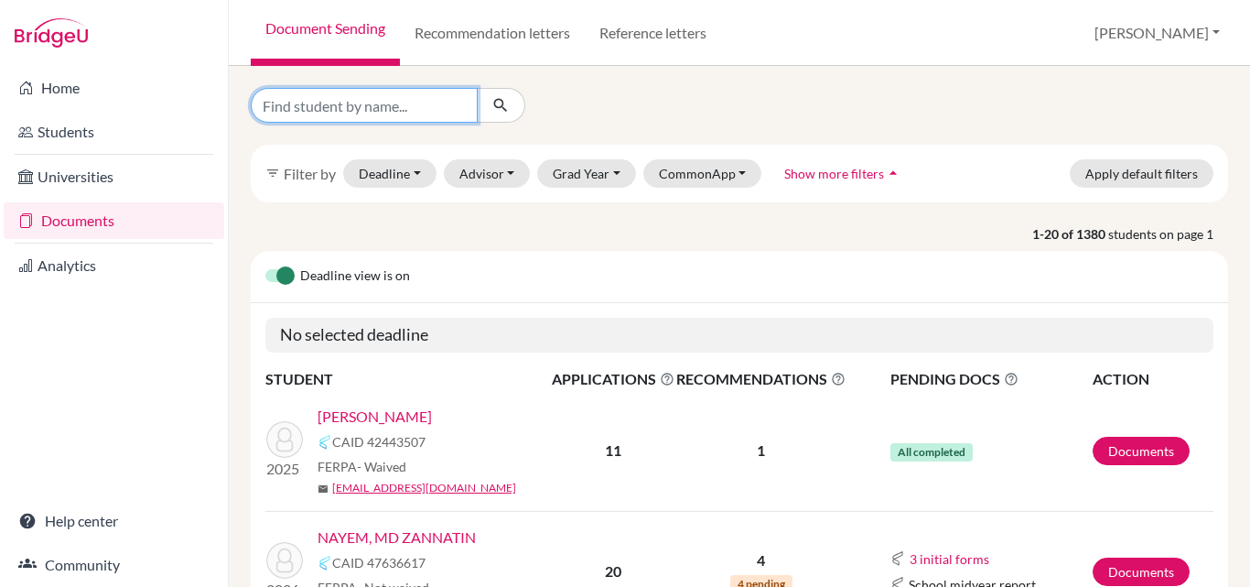
click at [347, 113] on input "Find student by name..." at bounding box center [364, 105] width 227 height 35
type input "[PERSON_NAME]"
click button "submit" at bounding box center [501, 105] width 49 height 35
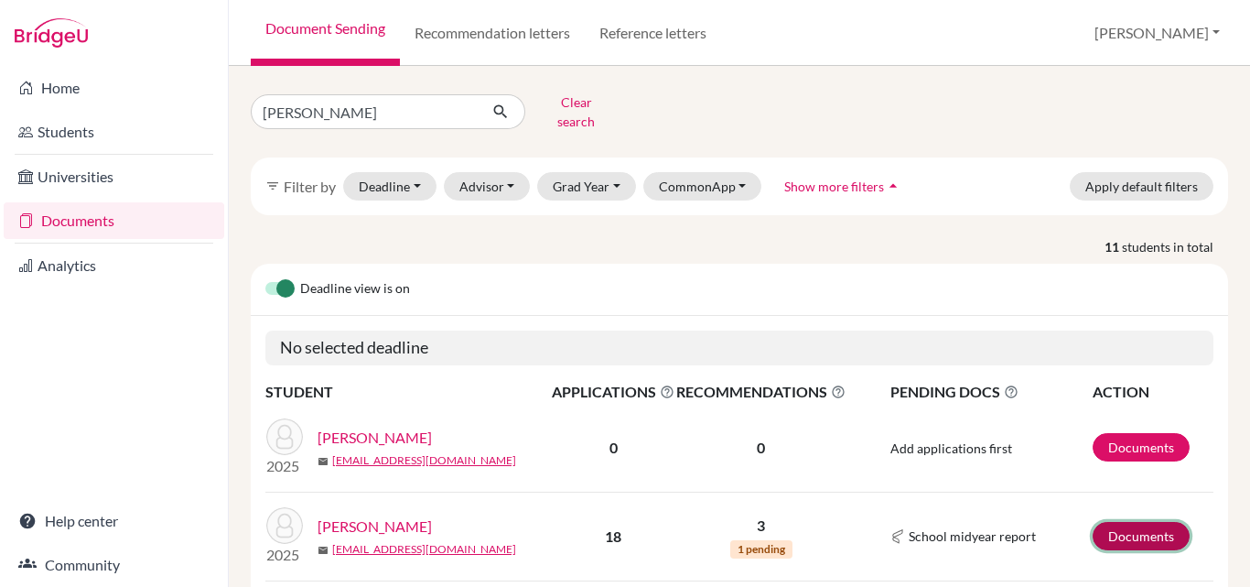
click at [1117, 523] on link "Documents" at bounding box center [1141, 536] width 97 height 28
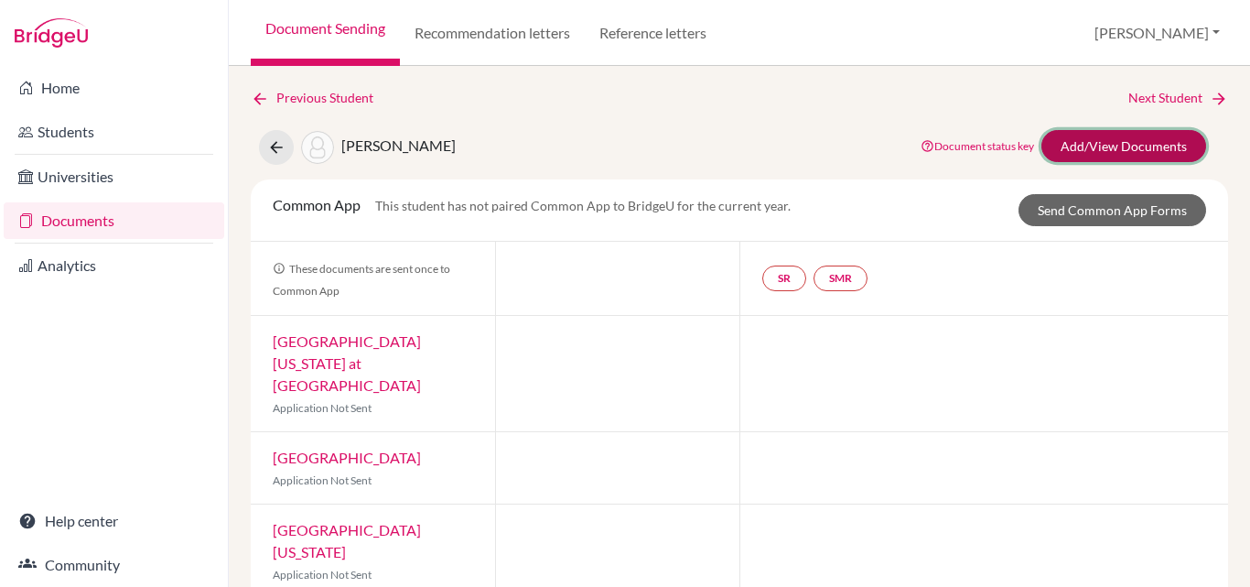
click at [1128, 148] on link "Add/View Documents" at bounding box center [1123, 146] width 165 height 32
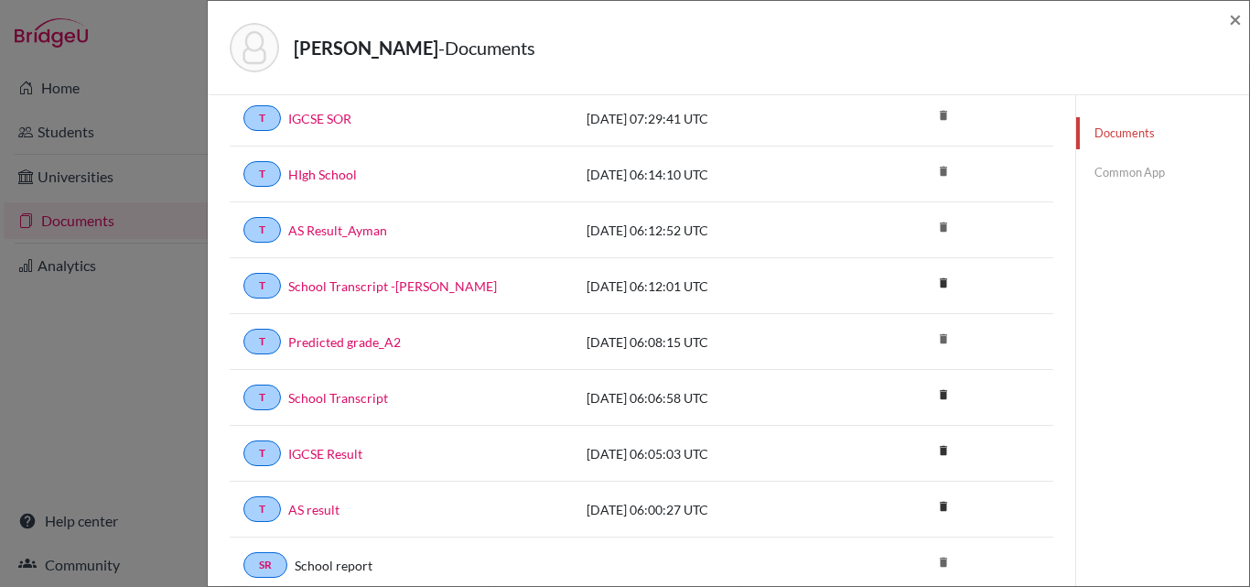
scroll to position [92, 0]
click at [1115, 170] on link "Common App" at bounding box center [1162, 172] width 173 height 32
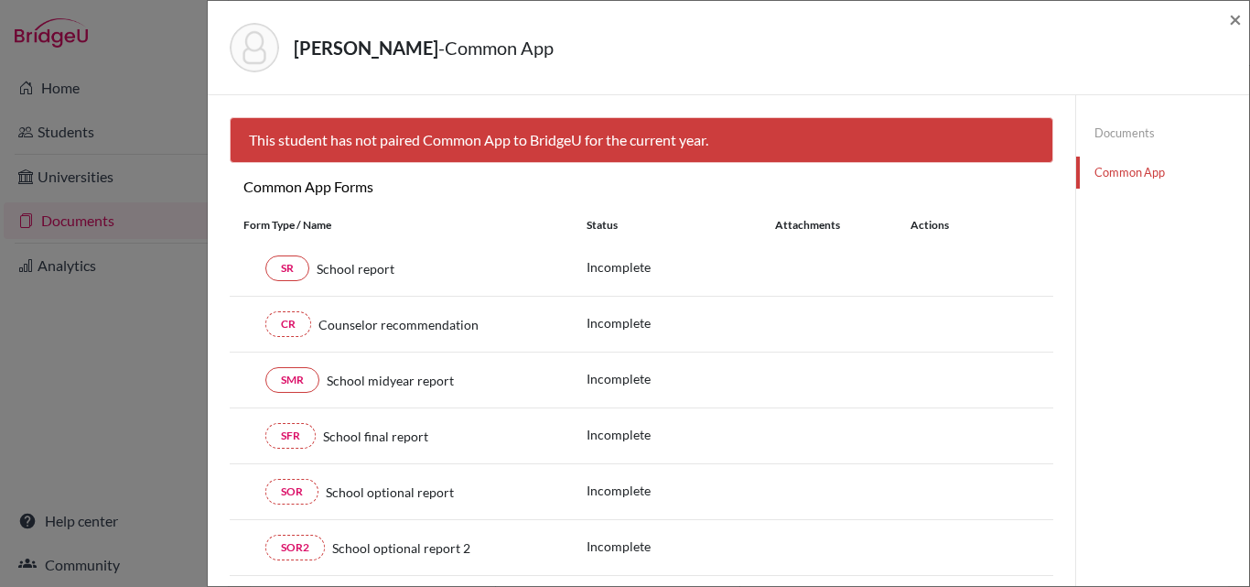
click at [1114, 135] on link "Documents" at bounding box center [1162, 133] width 173 height 32
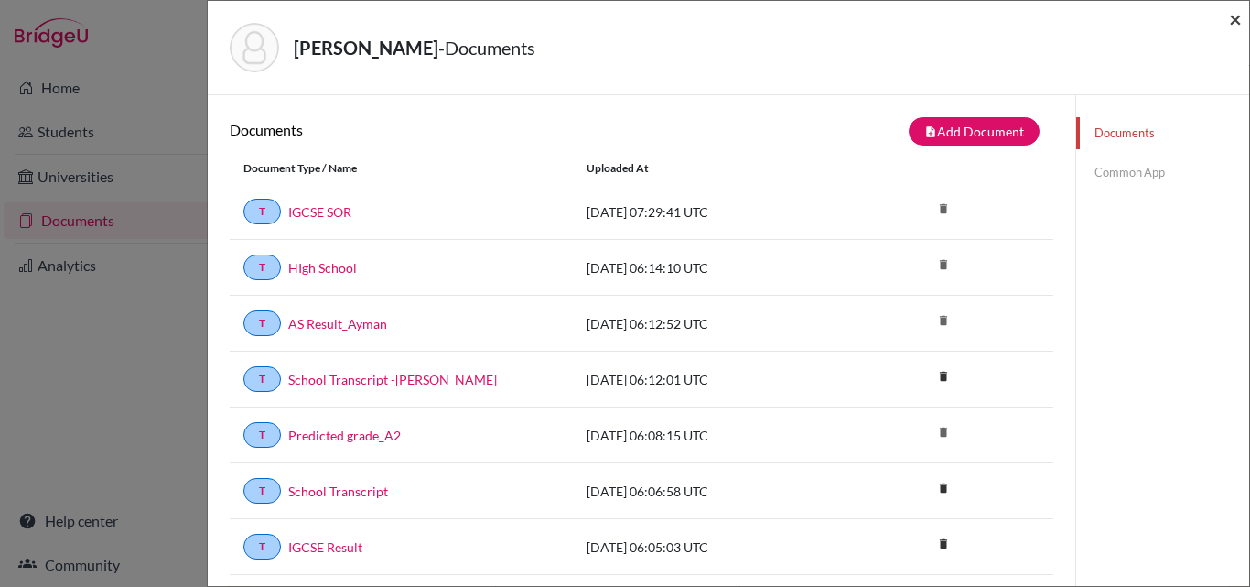
click at [1232, 18] on span "×" at bounding box center [1235, 18] width 13 height 27
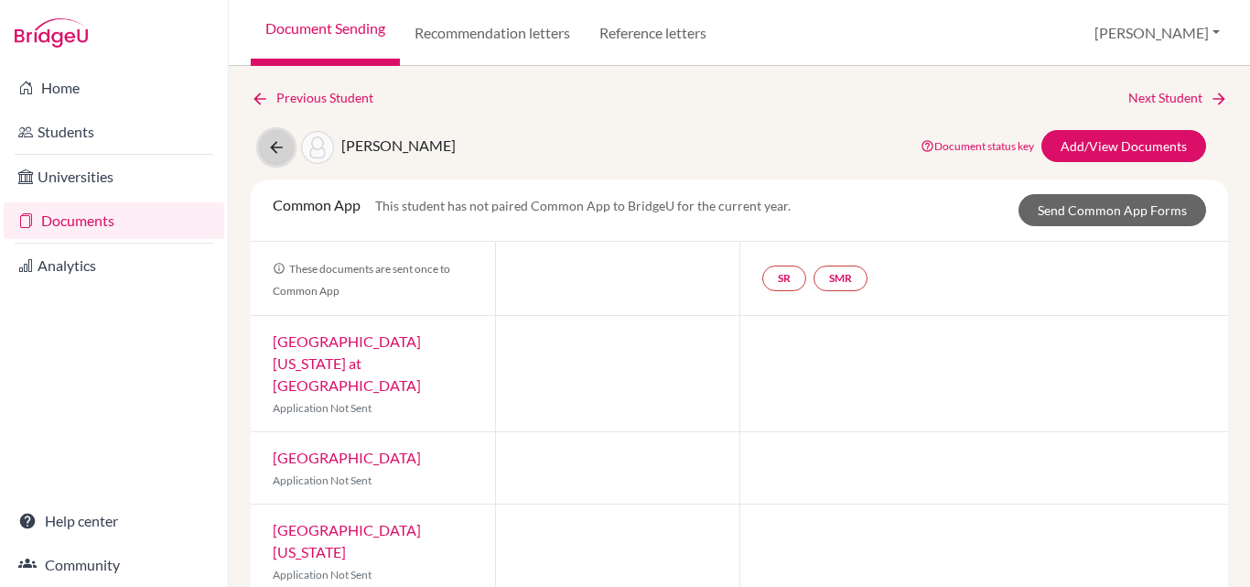
click at [271, 140] on icon at bounding box center [276, 147] width 18 height 18
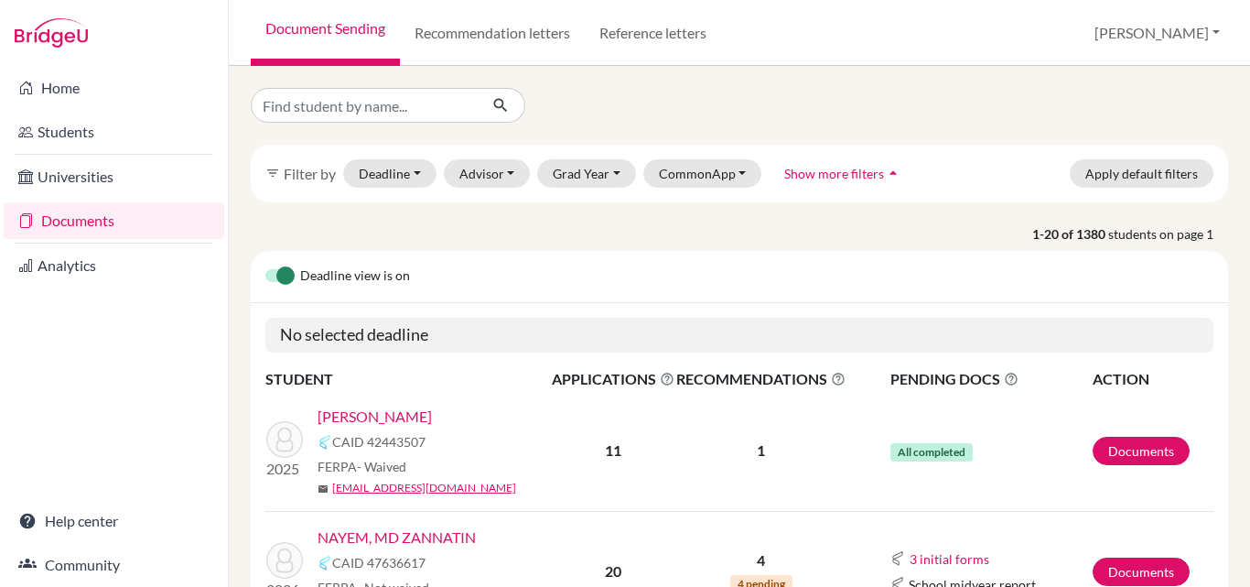
click at [390, 102] on input "Find student by name..." at bounding box center [364, 105] width 227 height 35
type input "zannatin"
click button "submit" at bounding box center [501, 105] width 49 height 35
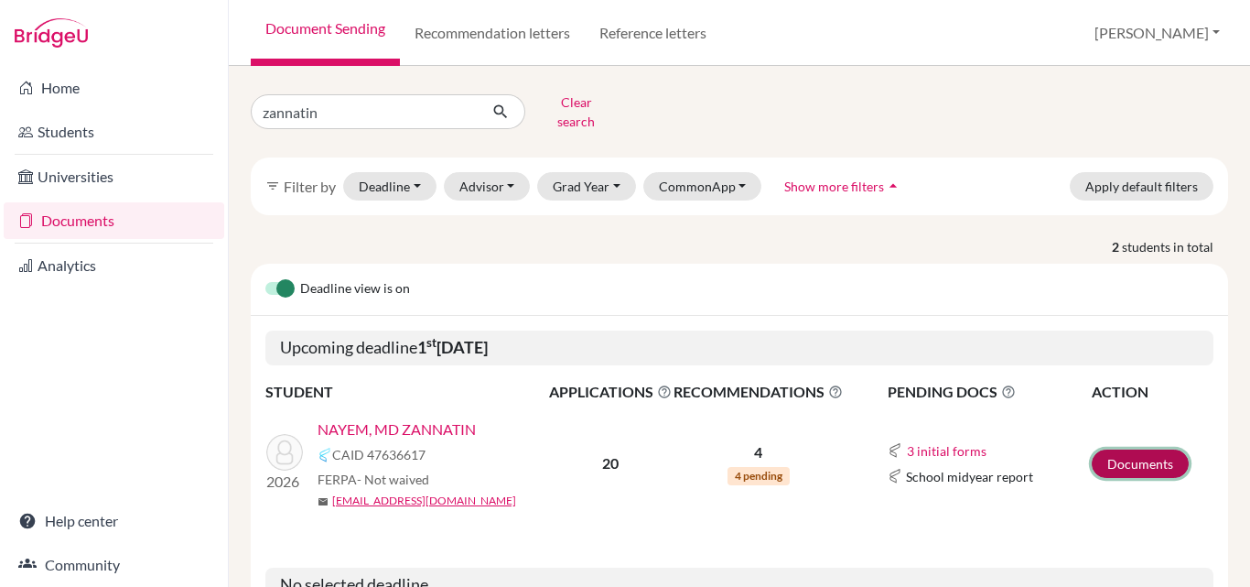
click at [1107, 449] on link "Documents" at bounding box center [1140, 463] width 97 height 28
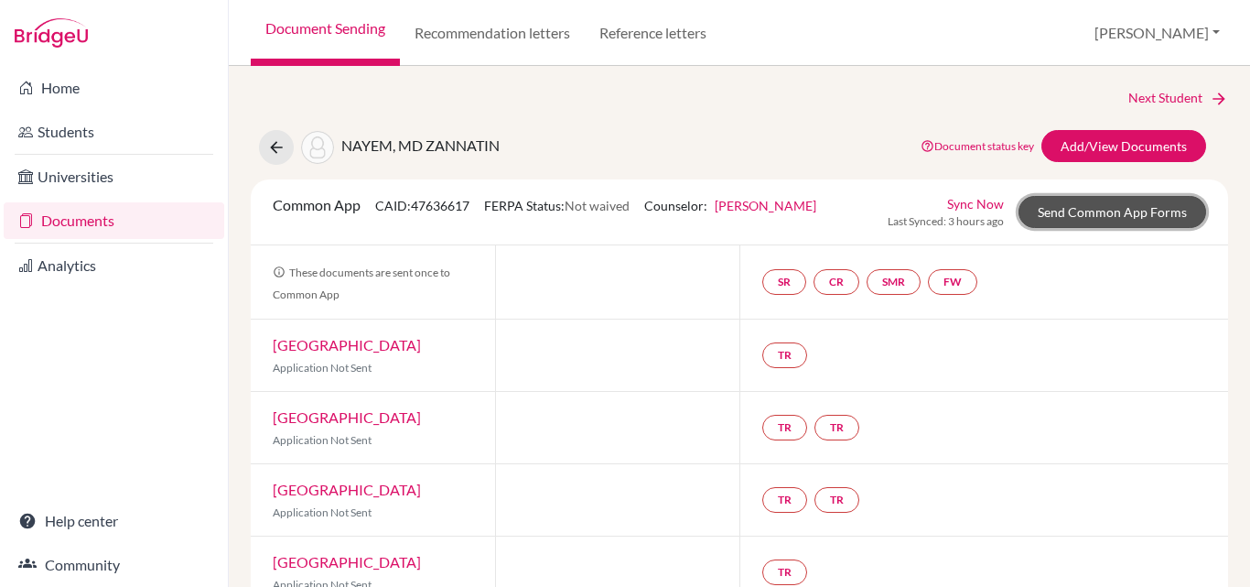
click at [1059, 202] on link "Send Common App Forms" at bounding box center [1113, 212] width 188 height 32
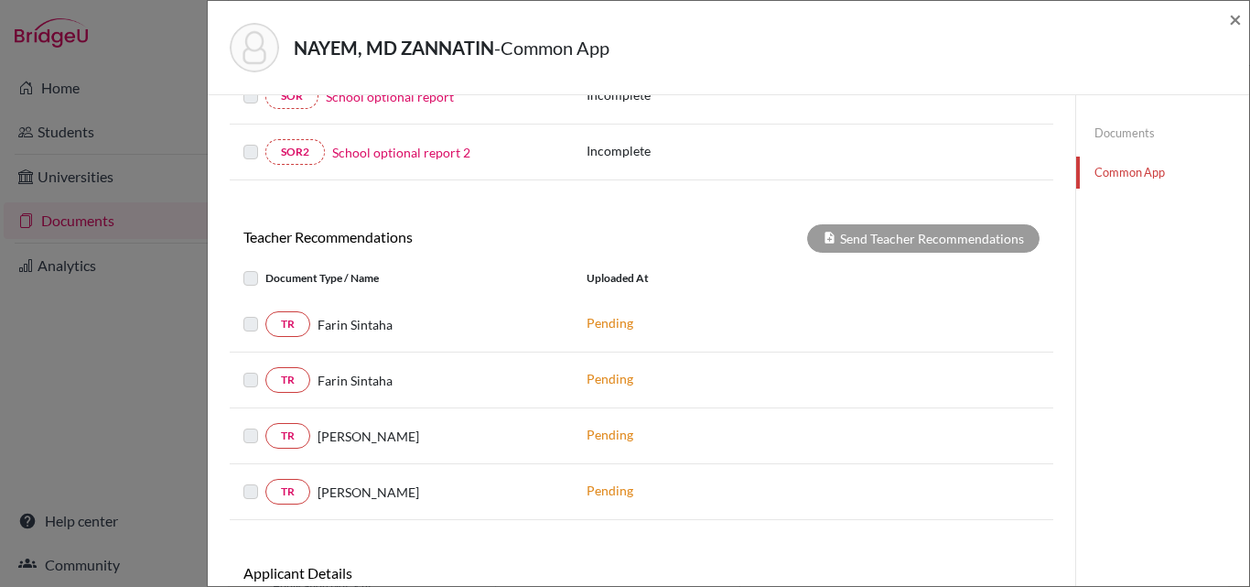
scroll to position [549, 0]
click at [265, 312] on label at bounding box center [265, 312] width 0 height 0
click at [301, 323] on link "TR" at bounding box center [287, 323] width 45 height 26
click at [1241, 27] on span "×" at bounding box center [1235, 18] width 13 height 27
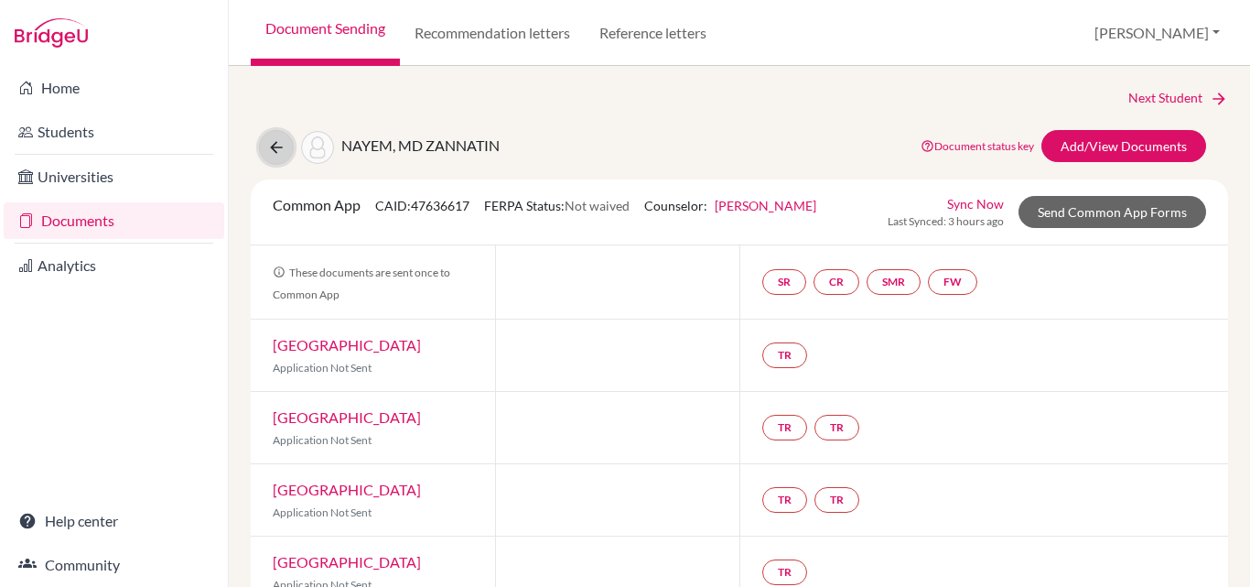
click at [271, 151] on icon at bounding box center [276, 147] width 18 height 18
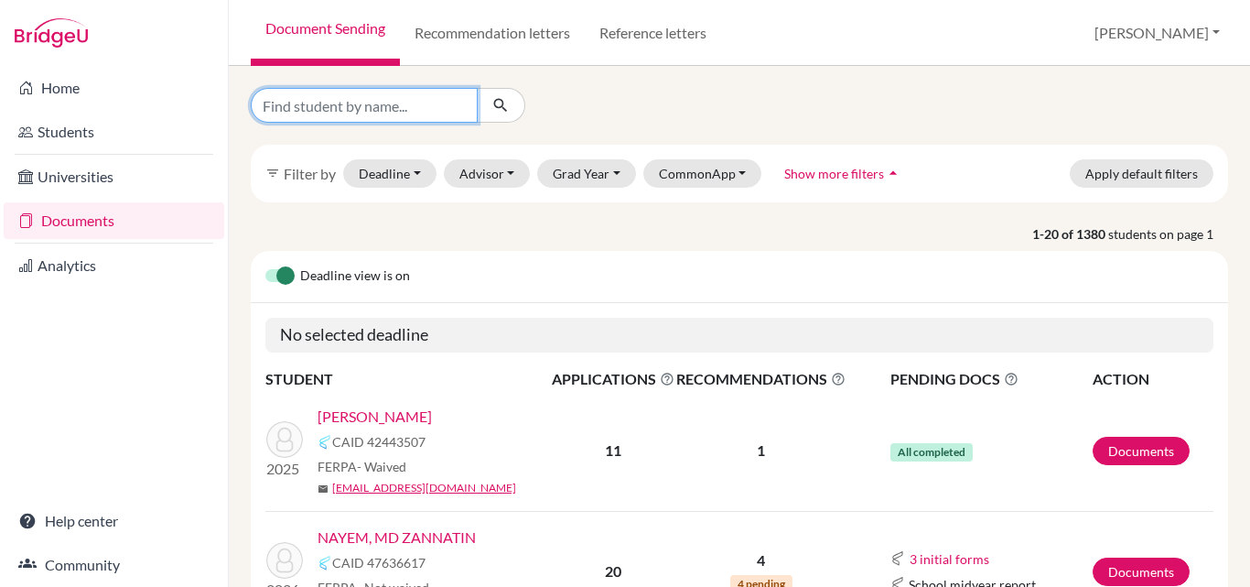
click at [424, 108] on input "Find student by name..." at bounding box center [364, 105] width 227 height 35
type input "afra"
click button "submit" at bounding box center [501, 105] width 49 height 35
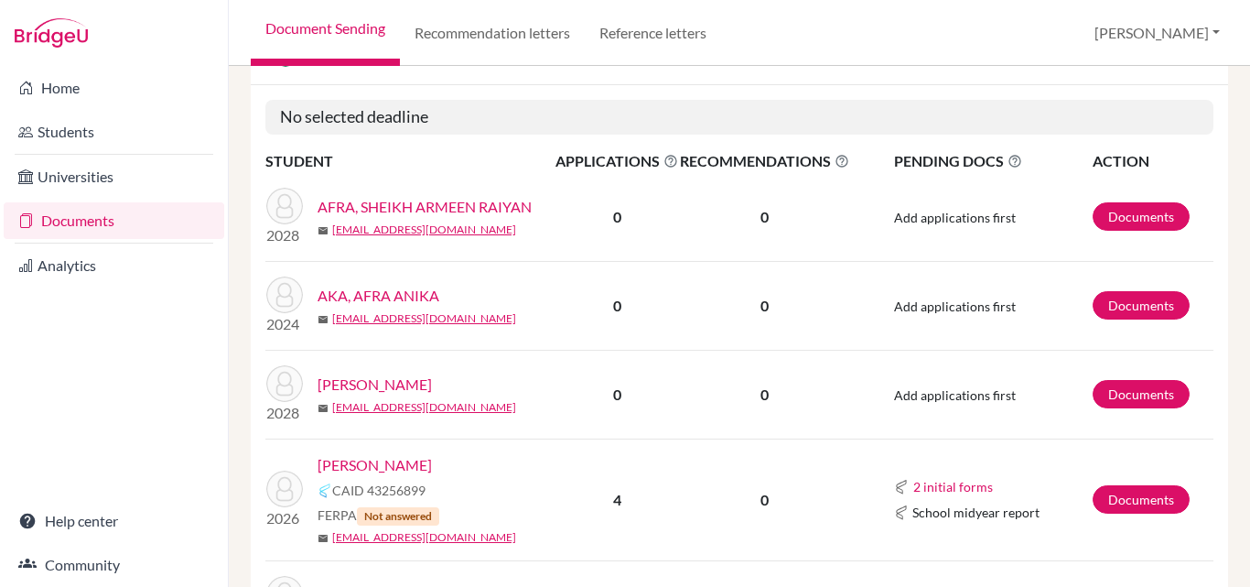
scroll to position [275, 0]
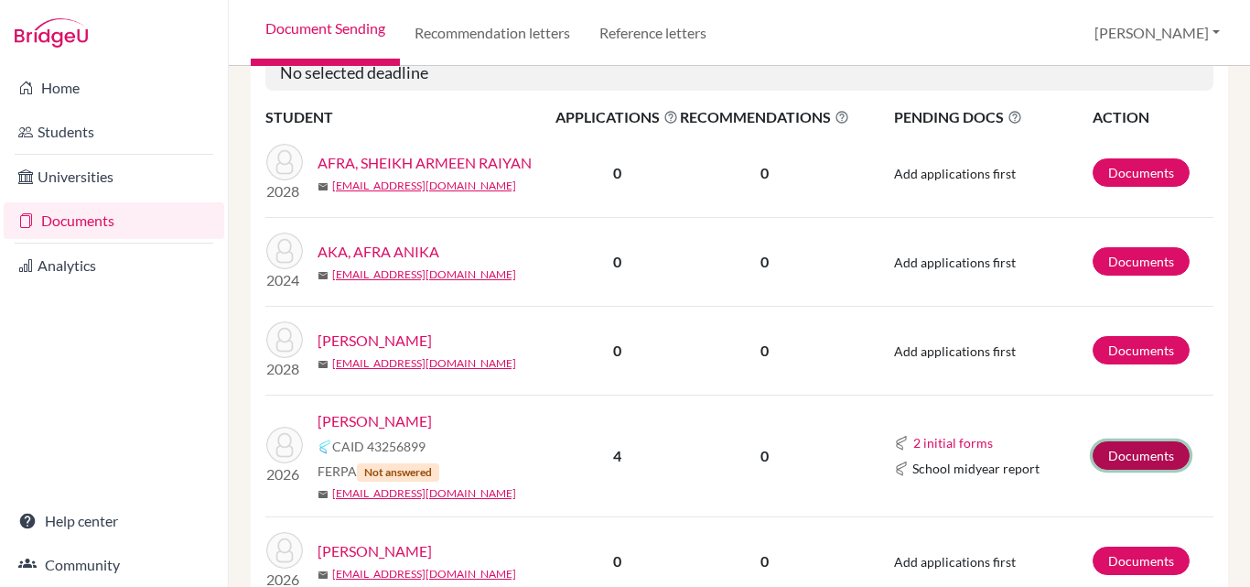
click at [1143, 453] on link "Documents" at bounding box center [1141, 455] width 97 height 28
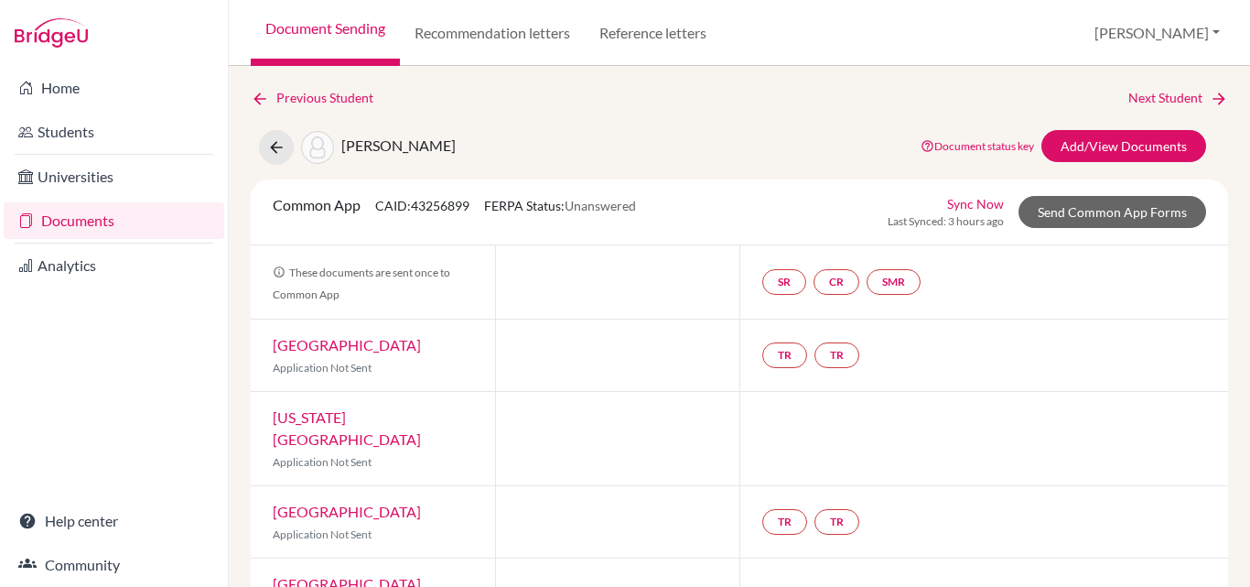
scroll to position [43, 0]
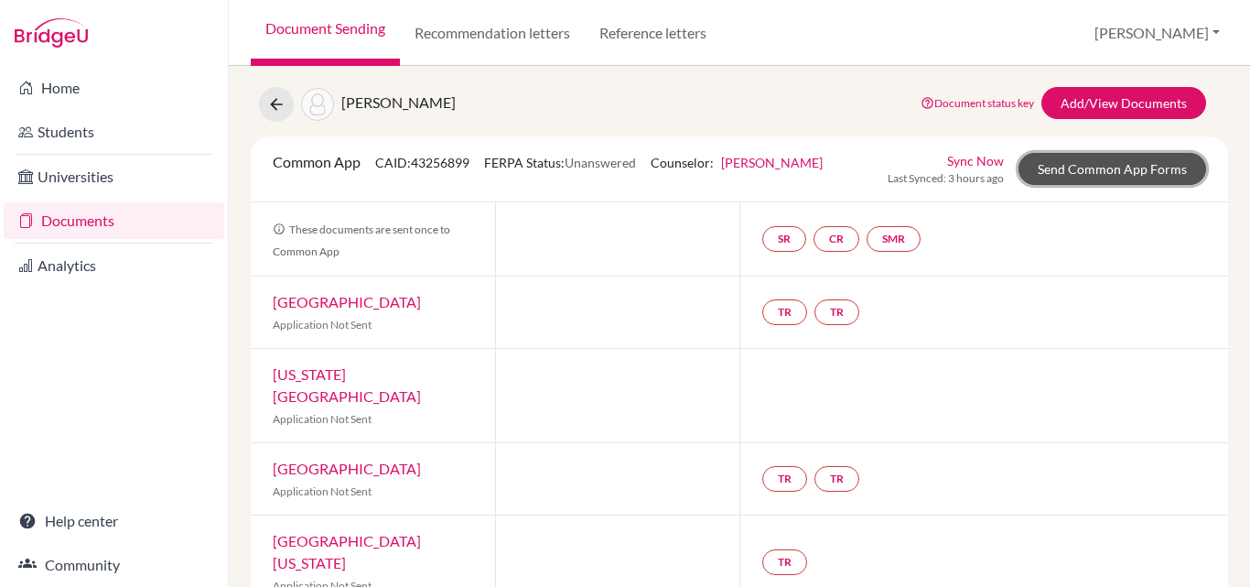
click at [1059, 175] on link "Send Common App Forms" at bounding box center [1113, 169] width 188 height 32
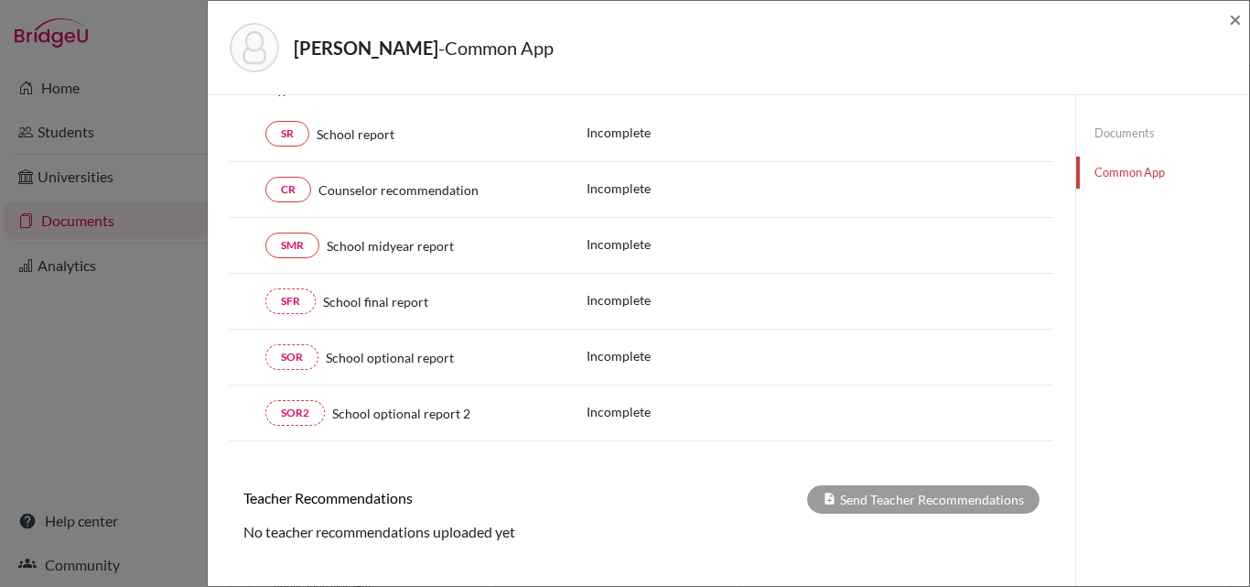
scroll to position [412, 0]
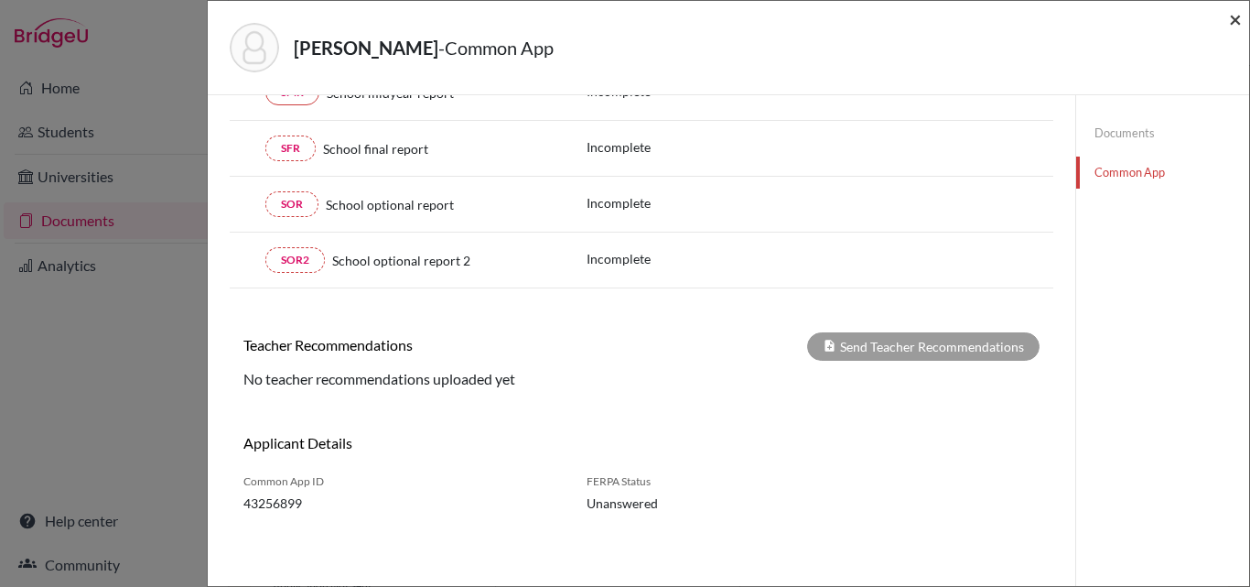
click at [1232, 26] on span "×" at bounding box center [1235, 18] width 13 height 27
